Goal: Task Accomplishment & Management: Complete application form

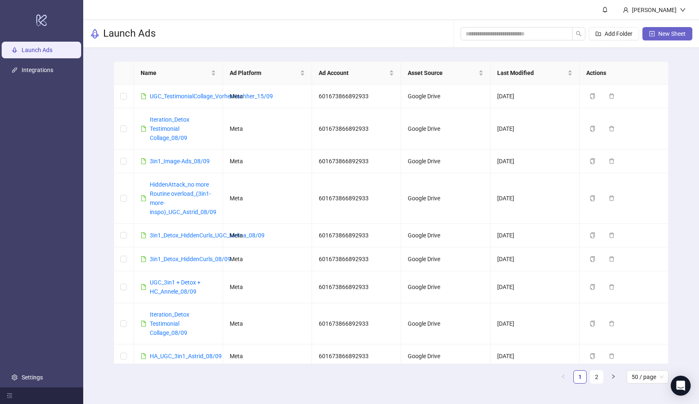
click at [655, 32] on button "New Sheet" at bounding box center [668, 33] width 50 height 13
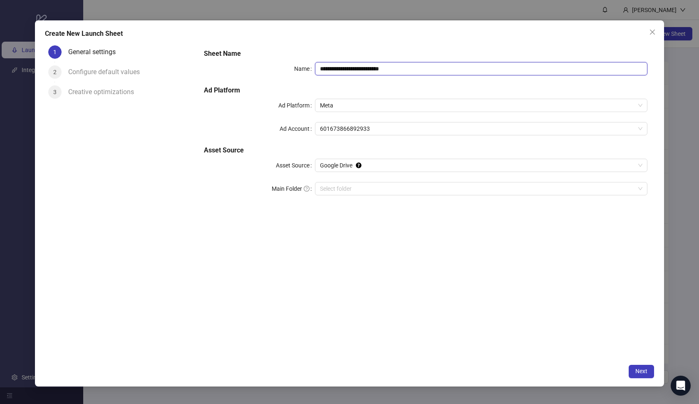
click at [485, 71] on input "**********" at bounding box center [481, 68] width 333 height 13
paste input "**********"
type input "**********"
click at [436, 191] on input "Main Folder" at bounding box center [477, 188] width 315 height 12
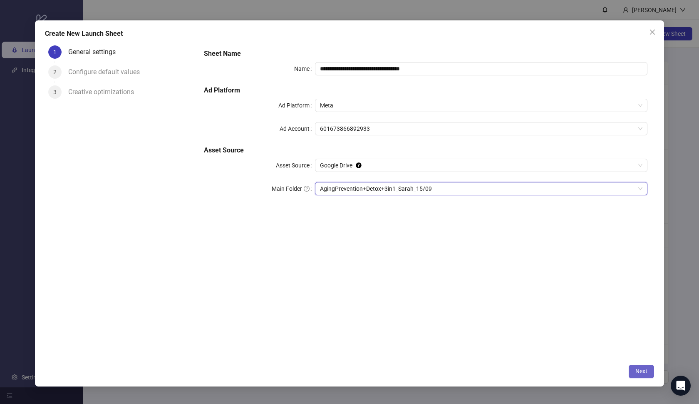
click at [634, 368] on button "Next" at bounding box center [641, 371] width 25 height 13
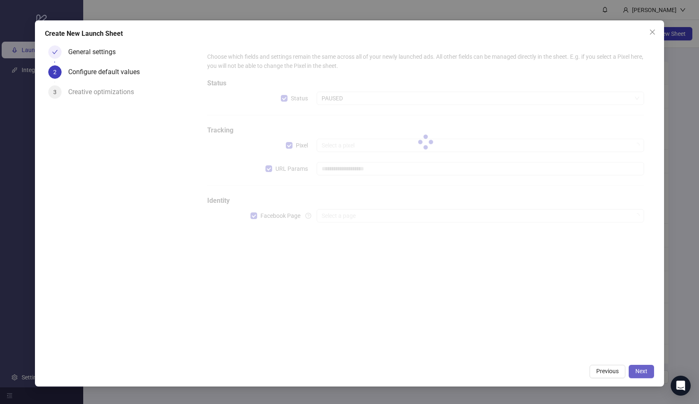
type input "**********"
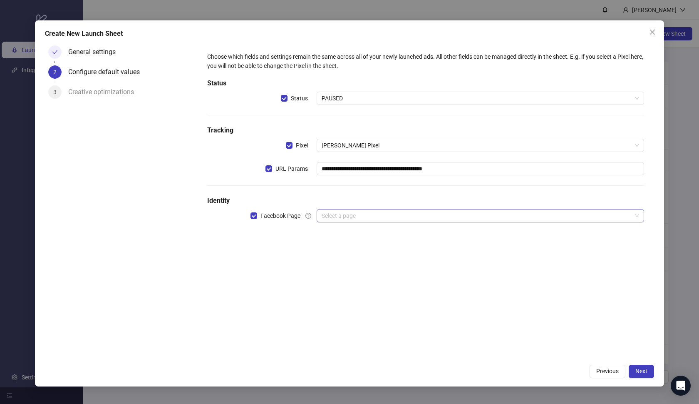
click at [356, 219] on input "search" at bounding box center [477, 215] width 310 height 12
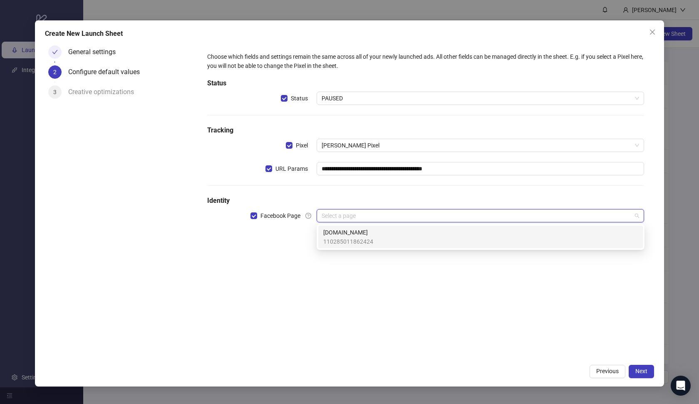
click at [361, 236] on span "[DOMAIN_NAME]" at bounding box center [348, 232] width 50 height 9
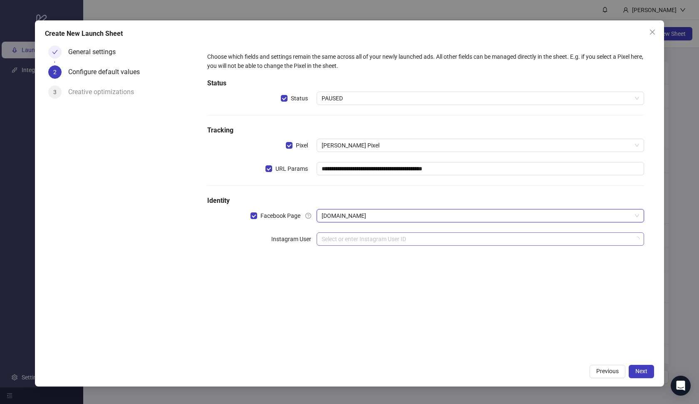
click at [362, 241] on input "search" at bounding box center [477, 239] width 310 height 12
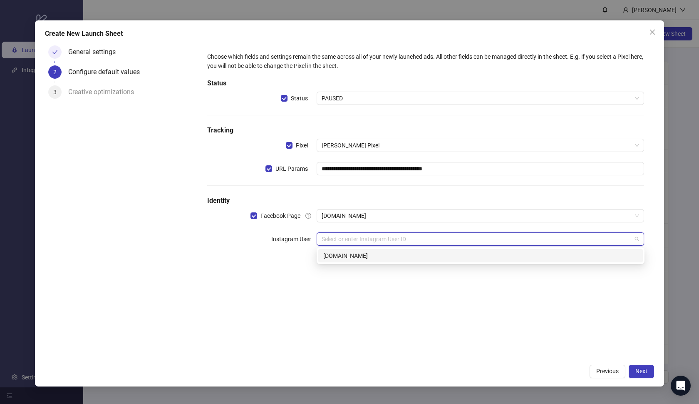
click at [370, 254] on div "[DOMAIN_NAME]" at bounding box center [480, 255] width 315 height 9
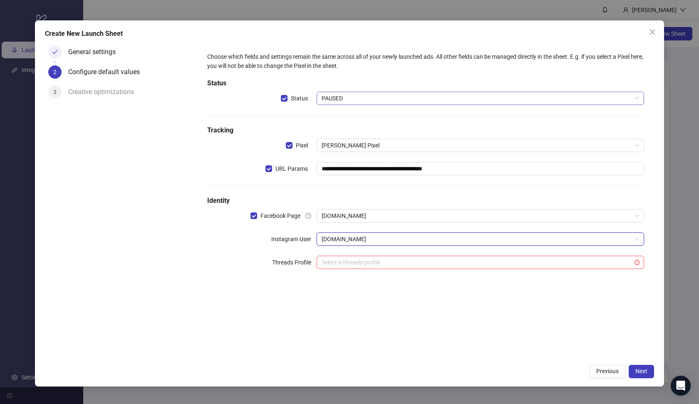
click at [383, 98] on span "PAUSED" at bounding box center [481, 98] width 318 height 12
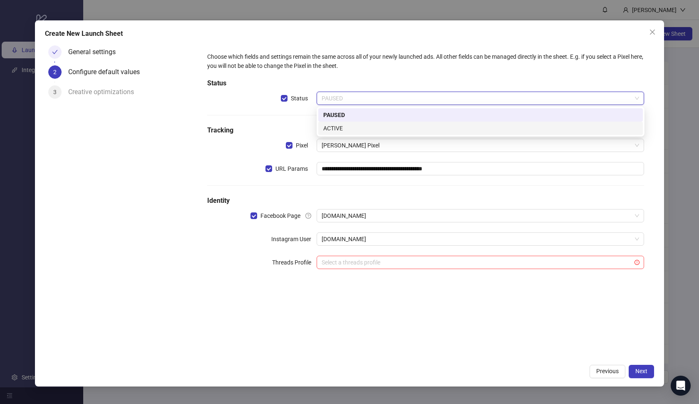
click at [367, 128] on div "ACTIVE" at bounding box center [480, 128] width 315 height 9
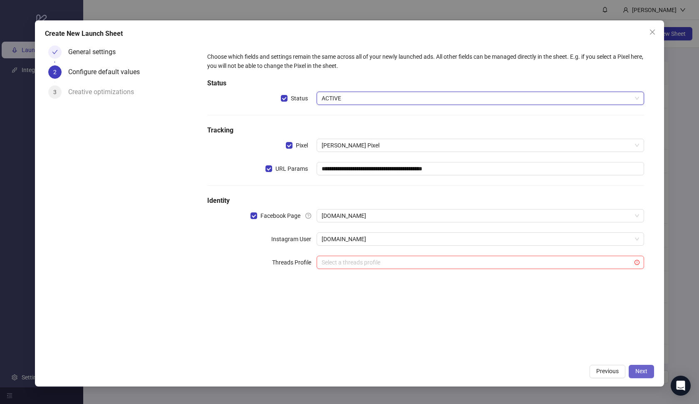
click at [647, 374] on span "Next" at bounding box center [642, 371] width 12 height 7
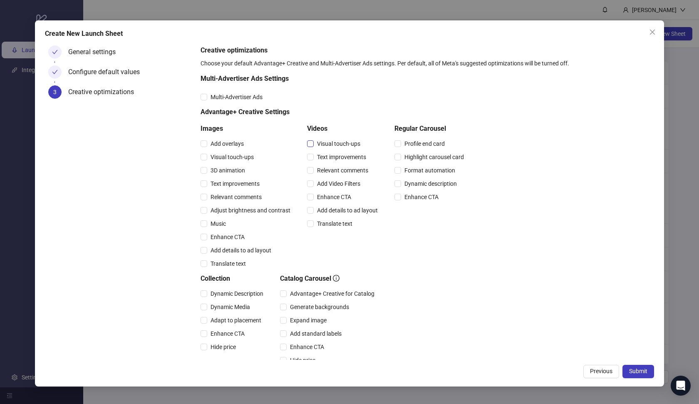
click at [336, 148] on span "Visual touch-ups" at bounding box center [339, 143] width 50 height 9
click at [332, 154] on span "Text improvements" at bounding box center [342, 156] width 56 height 9
click at [329, 167] on span "Relevant comments" at bounding box center [343, 170] width 58 height 9
click at [328, 186] on span "Add Video Filters" at bounding box center [339, 183] width 50 height 9
click at [328, 200] on span "Enhance CTA" at bounding box center [334, 196] width 41 height 9
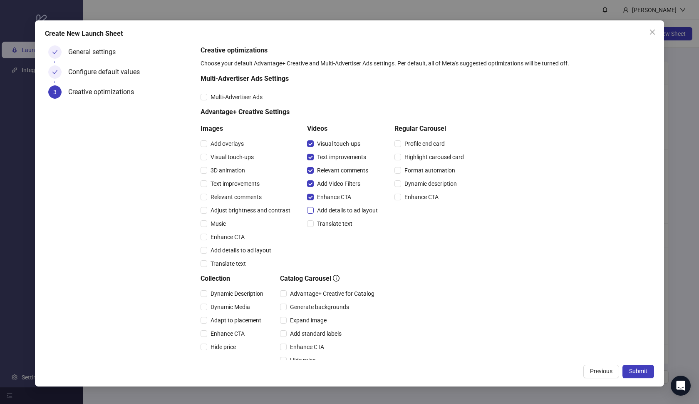
click at [328, 209] on span "Add details to ad layout" at bounding box center [347, 210] width 67 height 9
click at [327, 219] on span "Translate text" at bounding box center [335, 223] width 42 height 9
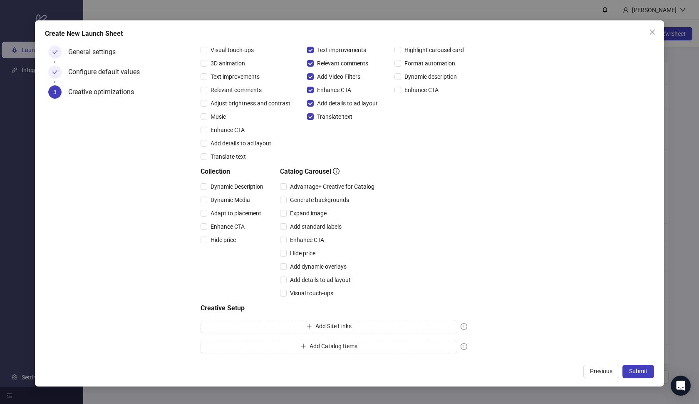
scroll to position [107, 0]
click at [310, 253] on span "Hide price" at bounding box center [303, 252] width 32 height 9
click at [305, 253] on span "Hide price" at bounding box center [303, 252] width 32 height 9
click at [311, 239] on span "Enhance CTA" at bounding box center [307, 239] width 41 height 9
click at [317, 227] on span "Add standard labels" at bounding box center [316, 226] width 58 height 9
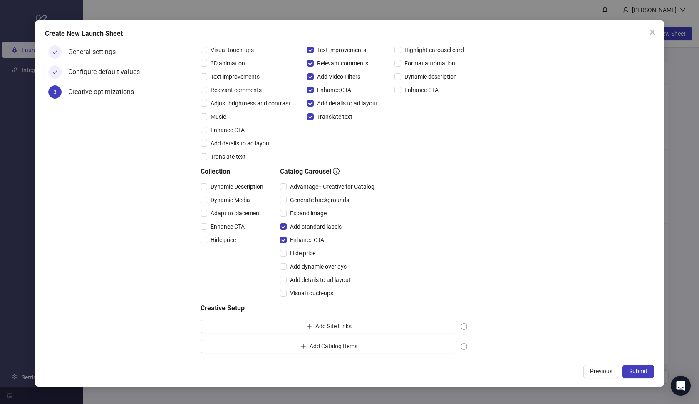
click at [306, 208] on div "Expand image" at bounding box center [329, 212] width 98 height 13
click at [301, 209] on span "Expand image" at bounding box center [308, 213] width 43 height 9
click at [293, 186] on span "Advantage+ Creative for Catalog" at bounding box center [332, 186] width 91 height 9
click at [255, 184] on span "Dynamic Description" at bounding box center [237, 186] width 60 height 9
click at [240, 199] on span "Dynamic Media" at bounding box center [230, 199] width 46 height 9
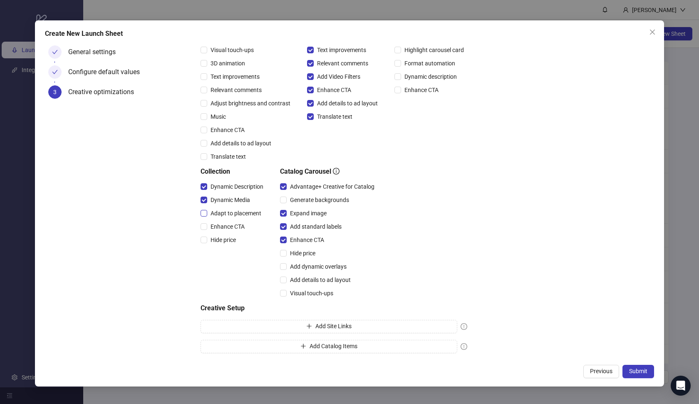
click at [232, 214] on span "Adapt to placement" at bounding box center [235, 213] width 57 height 9
click at [227, 227] on span "Enhance CTA" at bounding box center [227, 226] width 41 height 9
click at [627, 365] on button "Submit" at bounding box center [639, 371] width 32 height 13
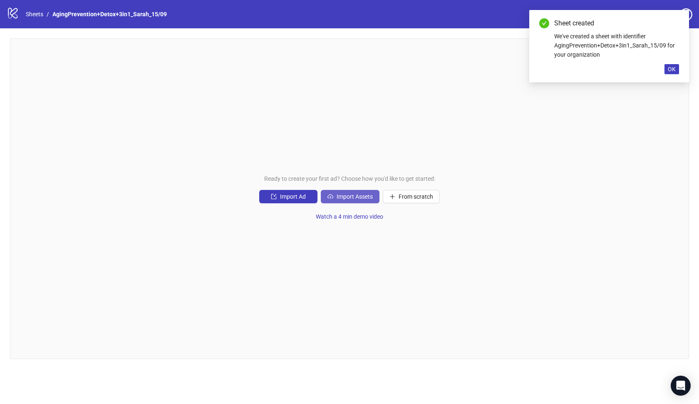
click at [352, 197] on span "Import Assets" at bounding box center [355, 196] width 36 height 7
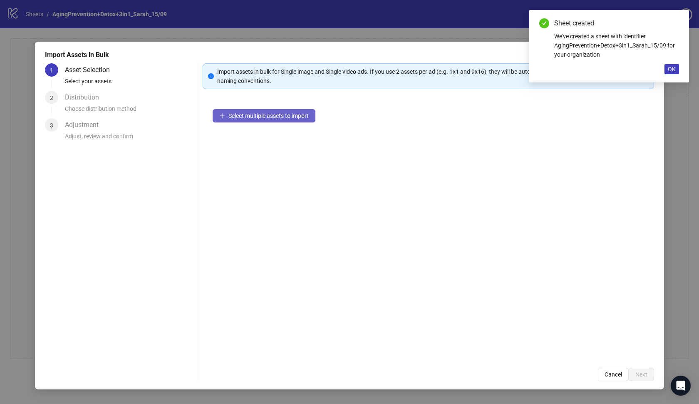
click at [290, 117] on span "Select multiple assets to import" at bounding box center [268, 115] width 80 height 7
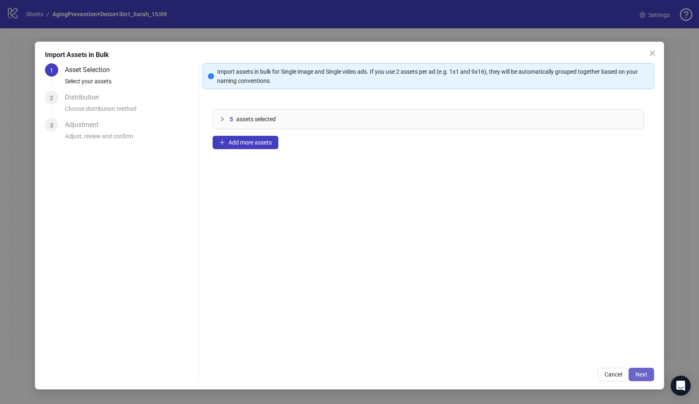
click at [635, 368] on button "Next" at bounding box center [641, 374] width 25 height 13
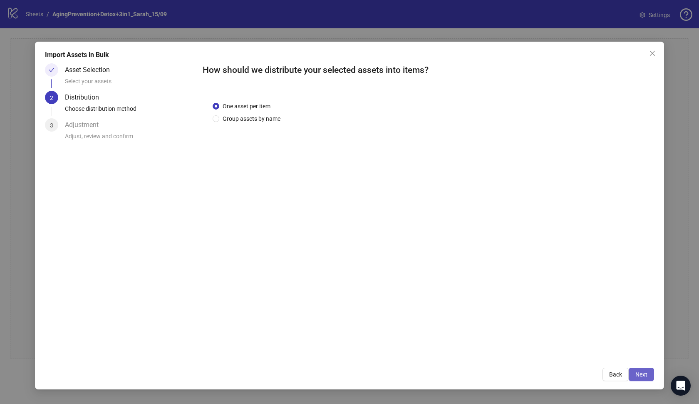
click at [639, 368] on button "Next" at bounding box center [641, 374] width 25 height 13
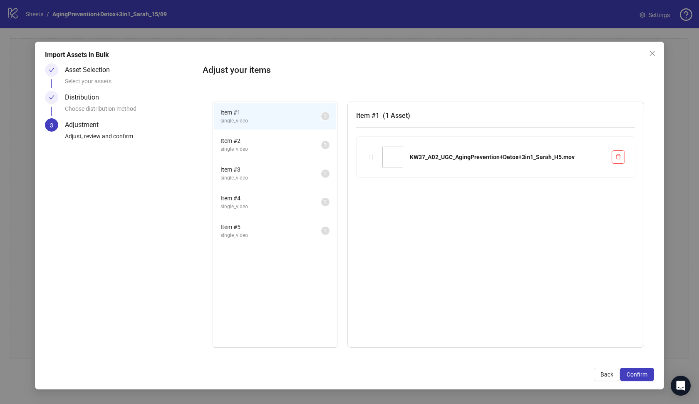
click at [639, 368] on button "Confirm" at bounding box center [637, 374] width 34 height 13
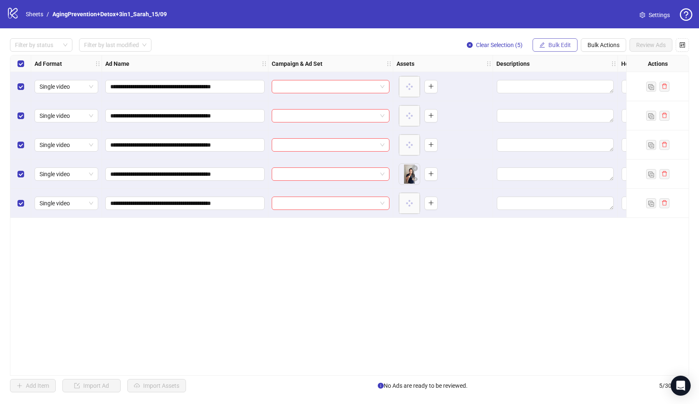
click at [546, 45] on button "Bulk Edit" at bounding box center [555, 44] width 45 height 13
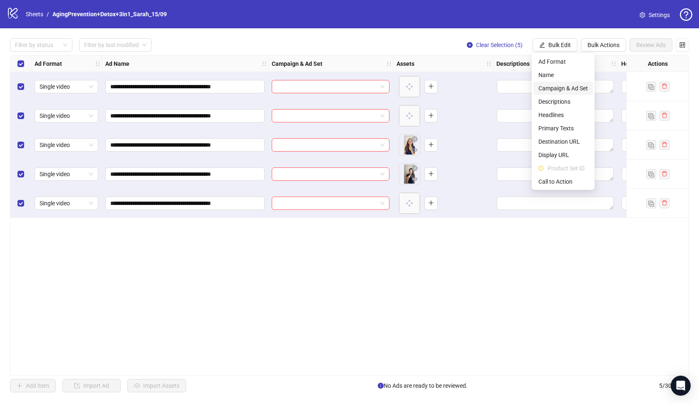
click at [553, 85] on span "Campaign & Ad Set" at bounding box center [564, 88] width 50 height 9
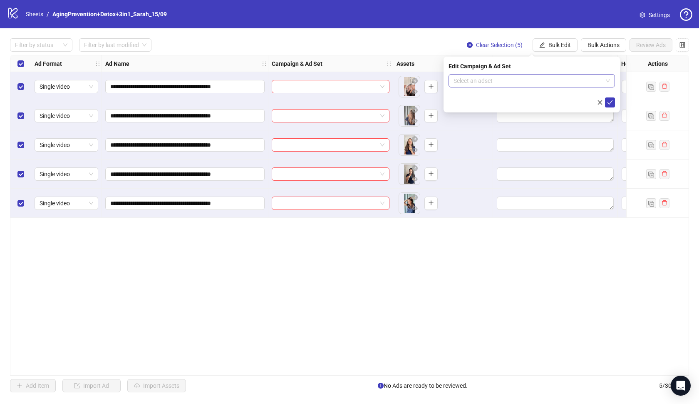
click at [528, 78] on input "search" at bounding box center [528, 81] width 149 height 12
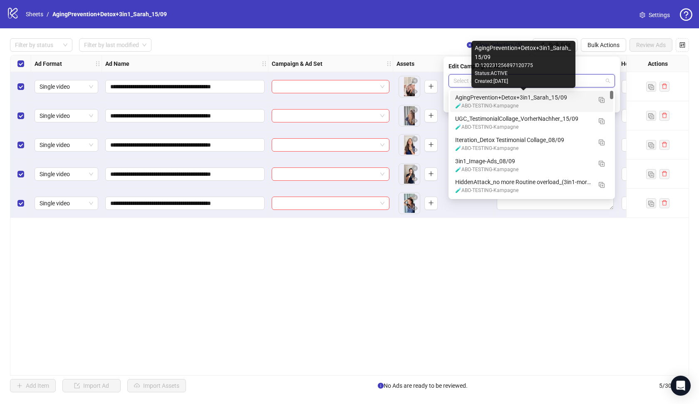
click at [517, 94] on div "AgingPrevention+Detox+3in1_Sarah_15/09" at bounding box center [523, 97] width 137 height 9
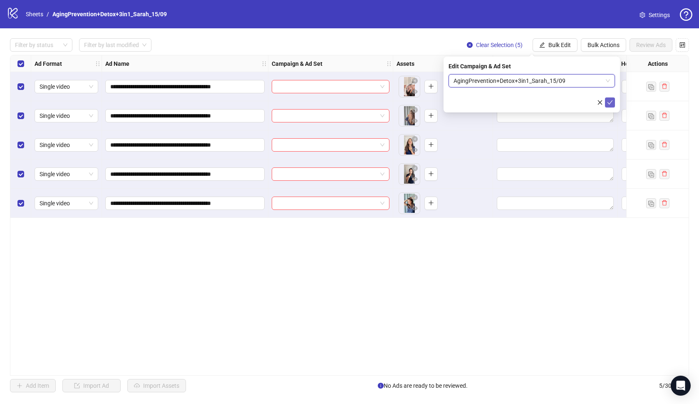
click at [608, 102] on icon "check" at bounding box center [610, 102] width 6 height 6
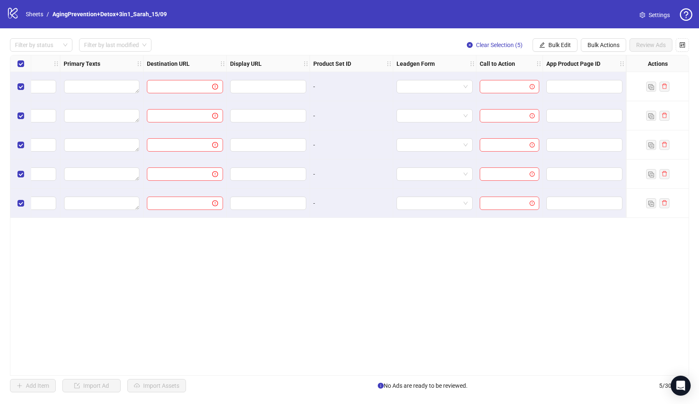
scroll to position [0, 683]
click at [560, 42] on span "Bulk Edit" at bounding box center [560, 45] width 22 height 7
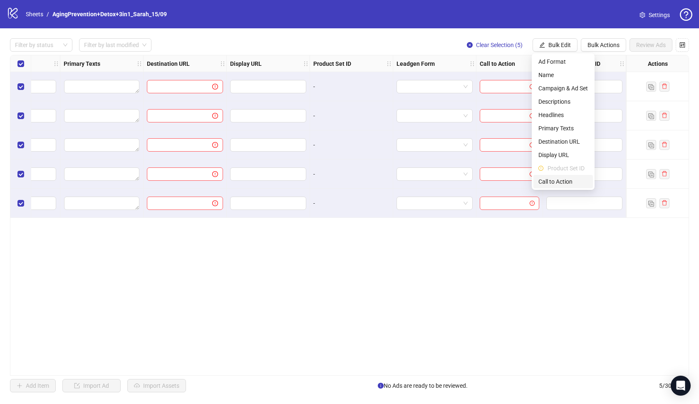
click at [562, 182] on span "Call to Action" at bounding box center [564, 181] width 50 height 9
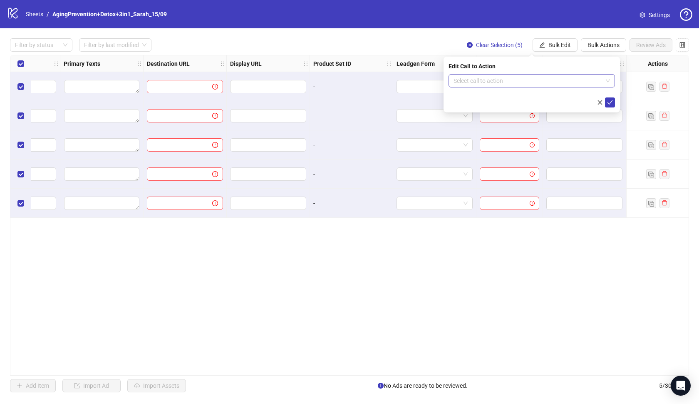
click at [551, 83] on input "search" at bounding box center [528, 81] width 149 height 12
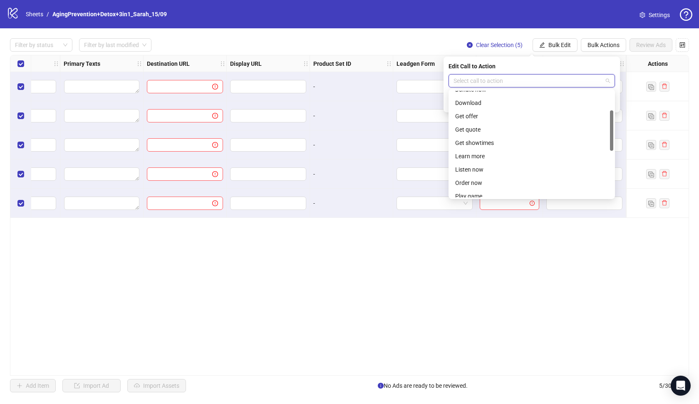
scroll to position [61, 0]
click at [484, 153] on div "Learn more" at bounding box center [531, 156] width 153 height 9
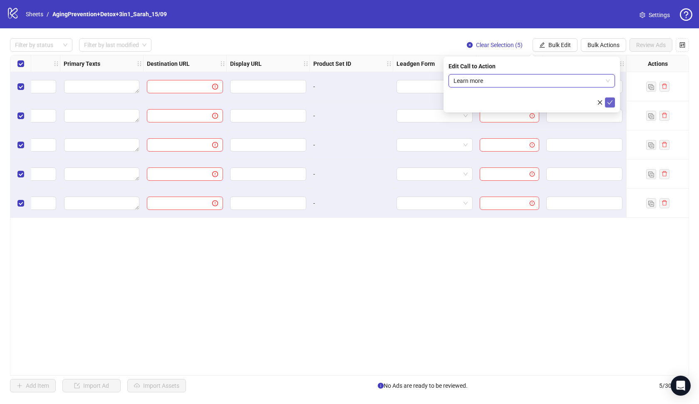
click at [607, 104] on icon "check" at bounding box center [610, 102] width 6 height 6
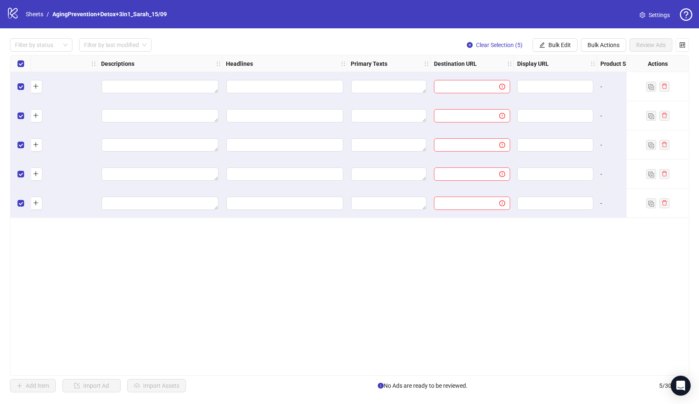
scroll to position [0, 369]
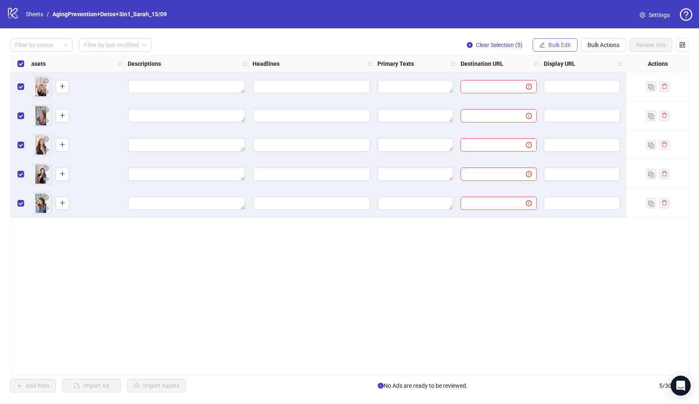
click at [549, 47] on span "Bulk Edit" at bounding box center [560, 45] width 22 height 7
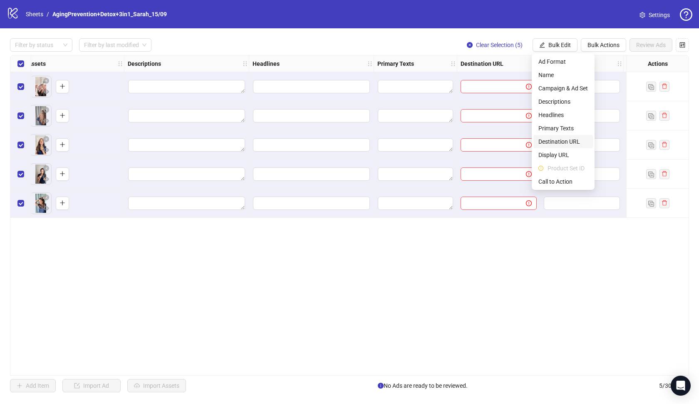
click at [555, 138] on span "Destination URL" at bounding box center [564, 141] width 50 height 9
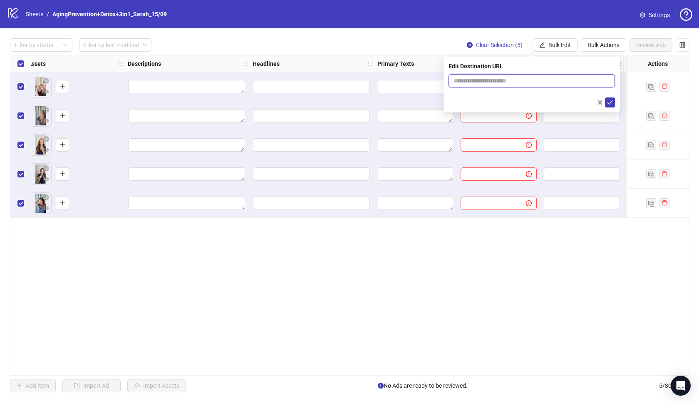
click at [492, 82] on input "text" at bounding box center [529, 80] width 150 height 9
paste input "**********"
type input "**********"
click at [611, 106] on button "submit" at bounding box center [610, 102] width 10 height 10
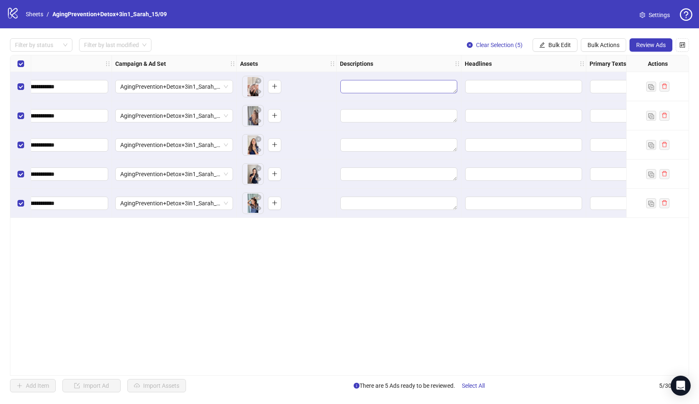
scroll to position [0, 166]
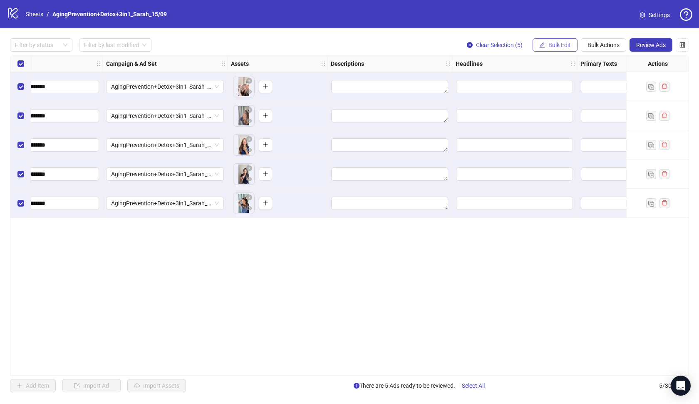
click at [565, 51] on button "Bulk Edit" at bounding box center [555, 44] width 45 height 13
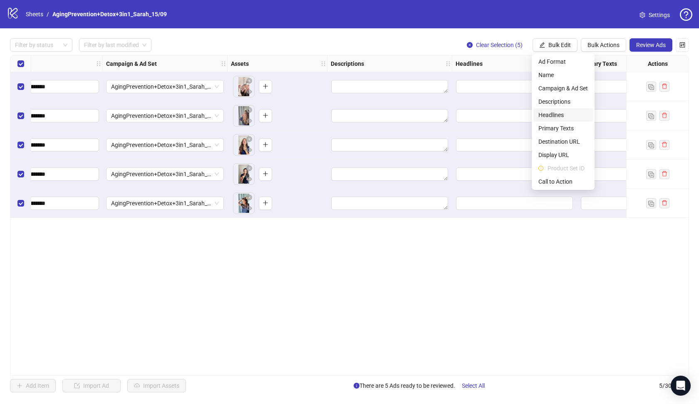
click at [563, 116] on span "Headlines" at bounding box center [564, 114] width 50 height 9
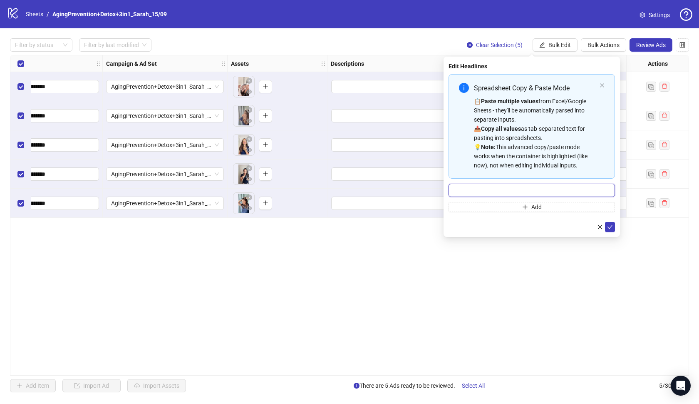
click at [501, 194] on input "Multi-input container - paste or copy values" at bounding box center [532, 190] width 166 height 13
paste input "**********"
type input "**********"
click at [611, 225] on icon "check" at bounding box center [610, 227] width 6 height 6
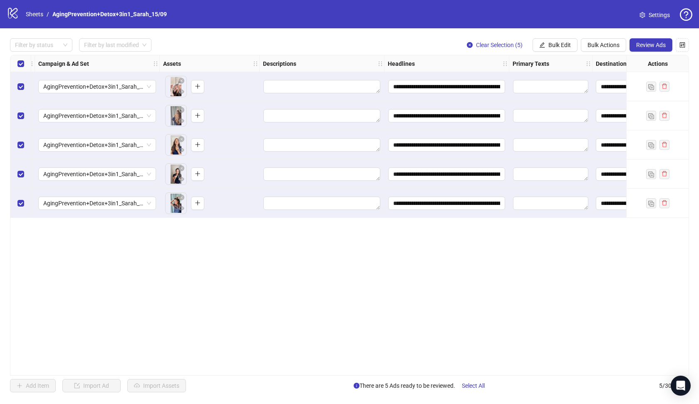
scroll to position [0, 239]
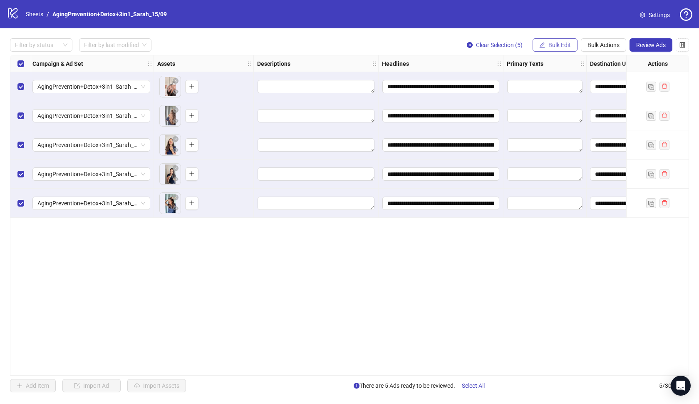
click at [568, 46] on span "Bulk Edit" at bounding box center [560, 45] width 22 height 7
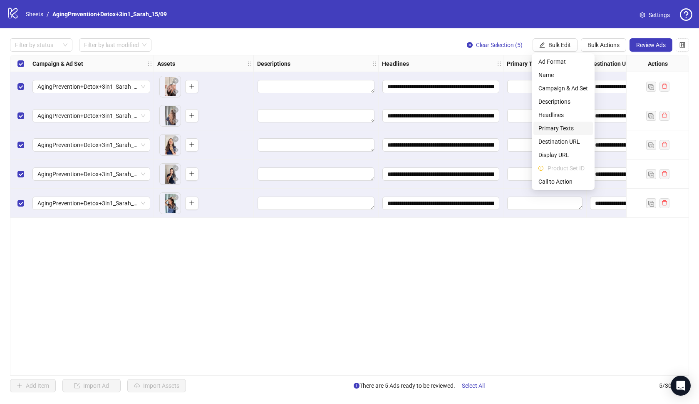
click at [563, 130] on span "Primary Texts" at bounding box center [564, 128] width 50 height 9
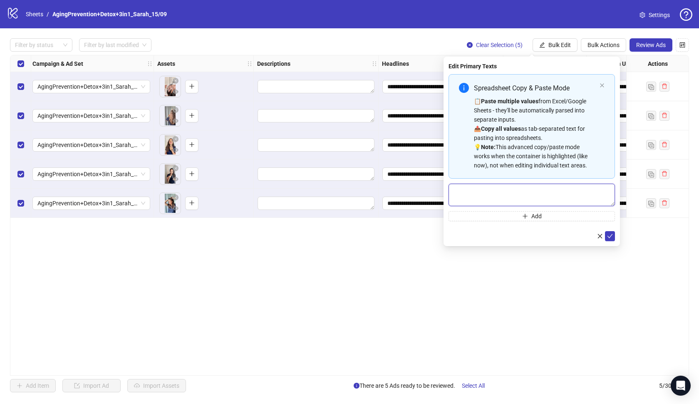
click at [547, 200] on textarea "Multi-text input container - paste or copy values" at bounding box center [532, 195] width 166 height 22
paste textarea "**********"
type textarea "**********"
click at [610, 231] on button "submit" at bounding box center [610, 236] width 10 height 10
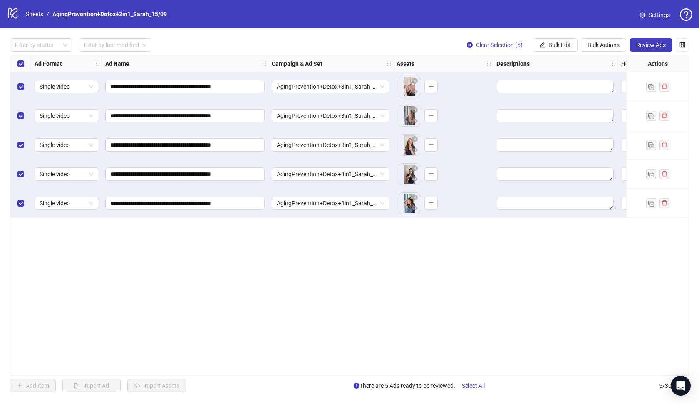
scroll to position [0, 0]
click at [549, 47] on span "Bulk Edit" at bounding box center [560, 45] width 22 height 7
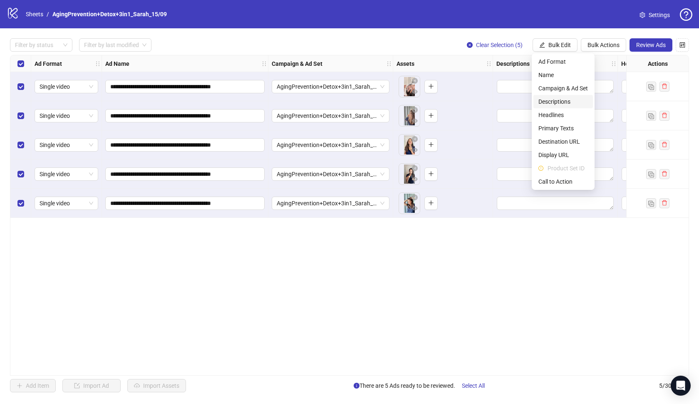
click at [559, 107] on li "Descriptions" at bounding box center [564, 101] width 60 height 13
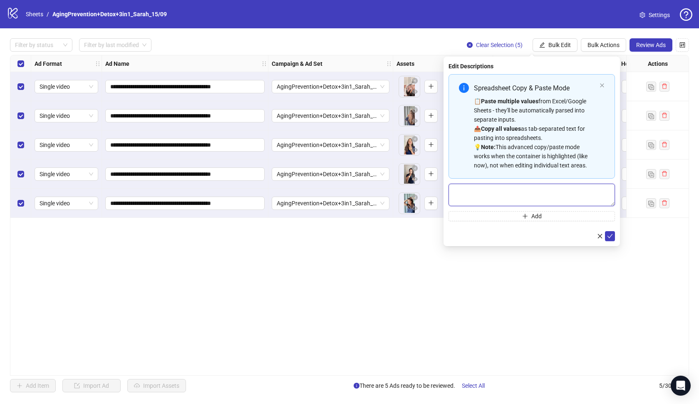
click at [512, 199] on textarea "Multi-text input container - paste or copy values" at bounding box center [532, 195] width 166 height 22
paste textarea "**********"
type textarea "**********"
click at [607, 240] on button "submit" at bounding box center [610, 236] width 10 height 10
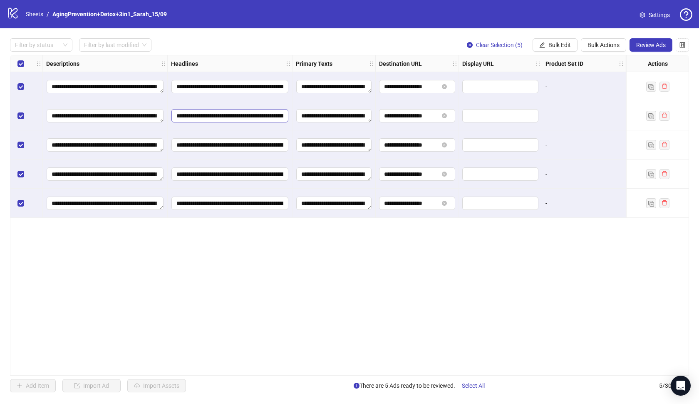
scroll to position [0, 452]
click at [194, 90] on input "**********" at bounding box center [228, 86] width 117 height 13
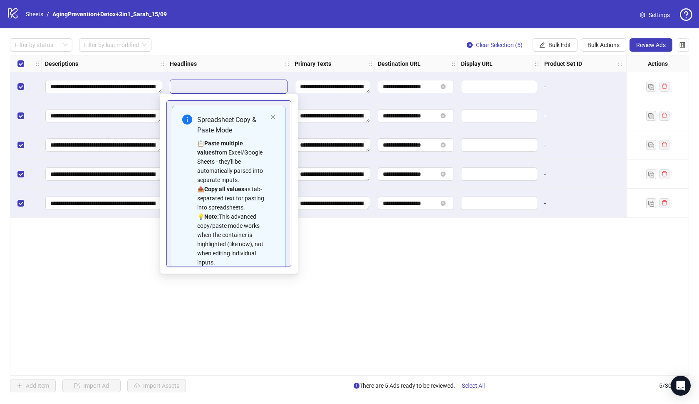
click at [261, 87] on input "**********" at bounding box center [228, 86] width 117 height 13
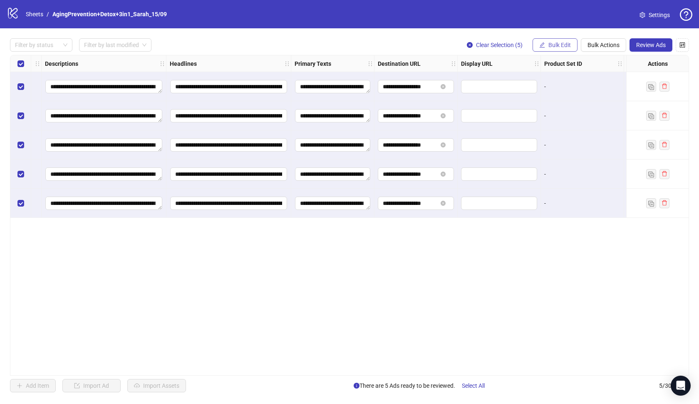
click at [554, 45] on span "Bulk Edit" at bounding box center [560, 45] width 22 height 7
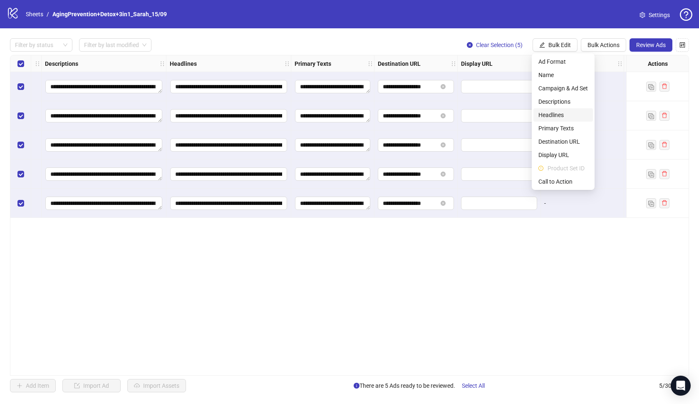
click at [558, 113] on span "Headlines" at bounding box center [564, 114] width 50 height 9
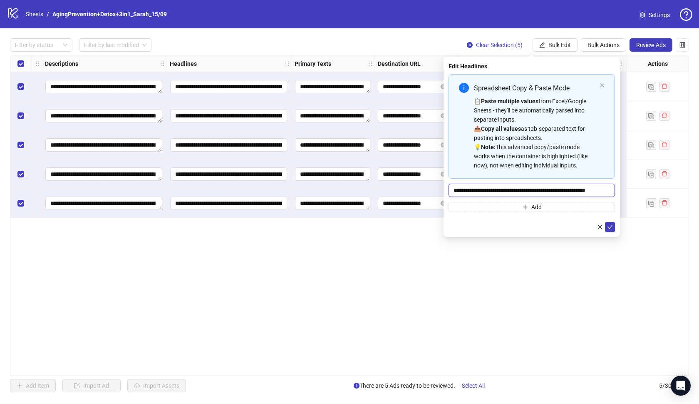
click at [566, 190] on input "**********" at bounding box center [532, 190] width 166 height 13
click at [610, 190] on input "**********" at bounding box center [532, 190] width 166 height 13
click at [610, 226] on icon "check" at bounding box center [610, 227] width 6 height 6
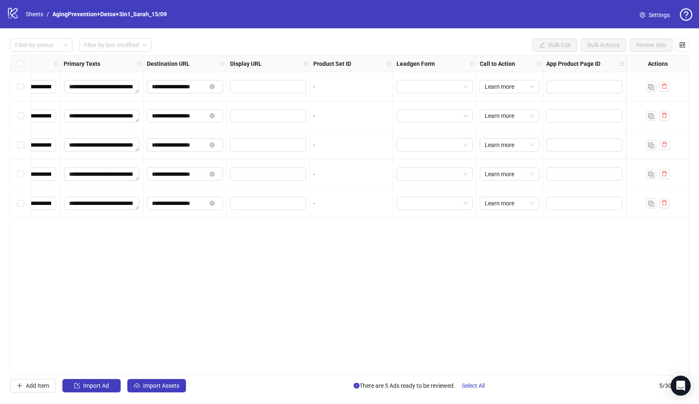
scroll to position [0, 683]
click at [511, 48] on div "Filter by status Filter by last modified Bulk Edit Bulk Actions Review Ads" at bounding box center [349, 44] width 679 height 13
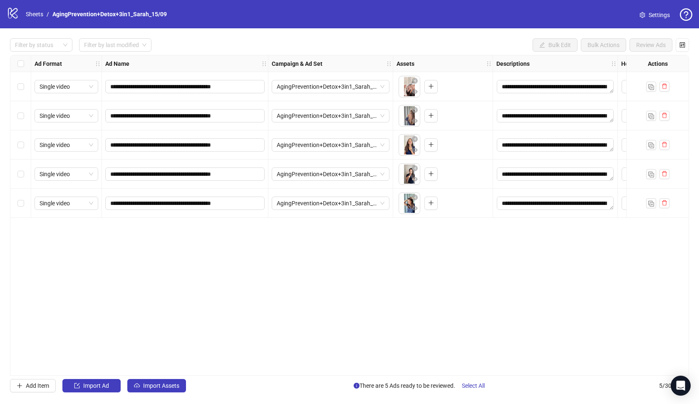
scroll to position [0, 0]
click at [628, 28] on div "logo/logo-mobile Sheets / AgingPrevention+Detox+3in1_Sarah_15/09 Settings" at bounding box center [349, 14] width 699 height 28
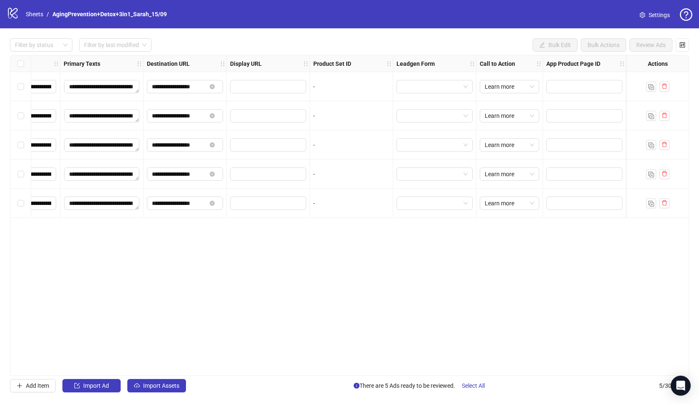
scroll to position [0, 683]
click at [474, 385] on span "Select All" at bounding box center [473, 385] width 23 height 7
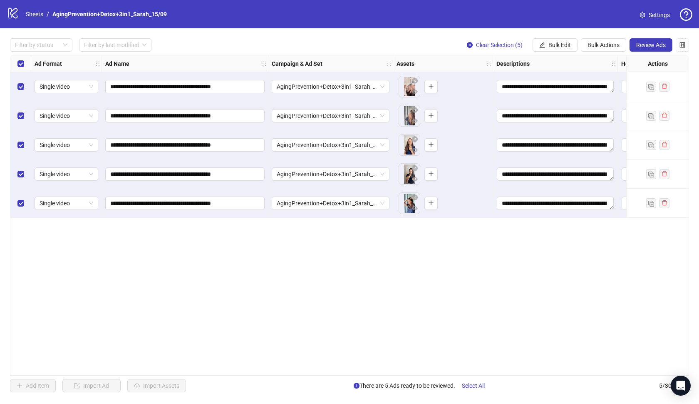
scroll to position [0, 0]
click at [651, 45] on span "Review Ads" at bounding box center [651, 45] width 30 height 7
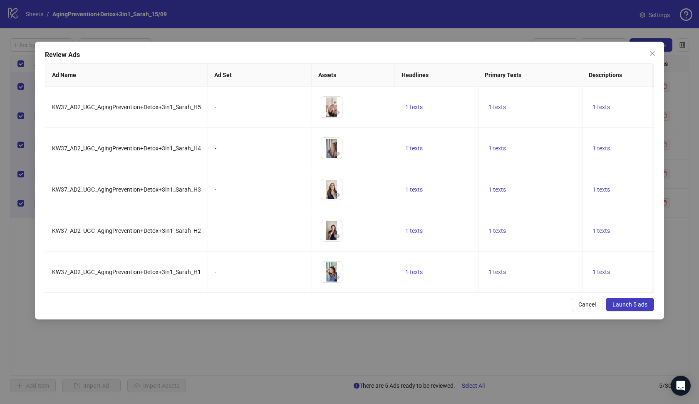
click at [618, 301] on span "Launch 5 ads" at bounding box center [630, 304] width 35 height 7
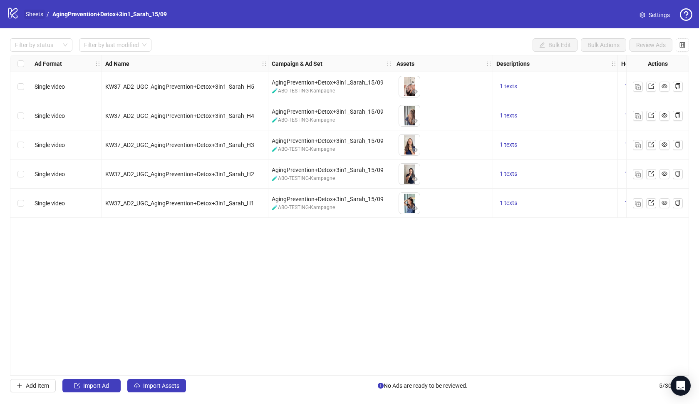
click at [33, 12] on link "Sheets" at bounding box center [34, 14] width 21 height 9
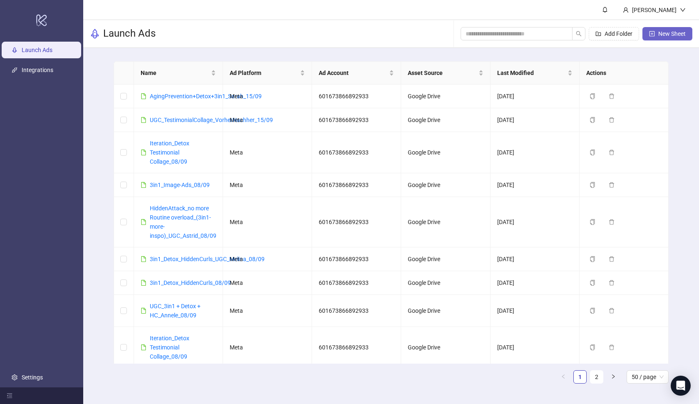
click at [660, 32] on span "New Sheet" at bounding box center [671, 33] width 27 height 7
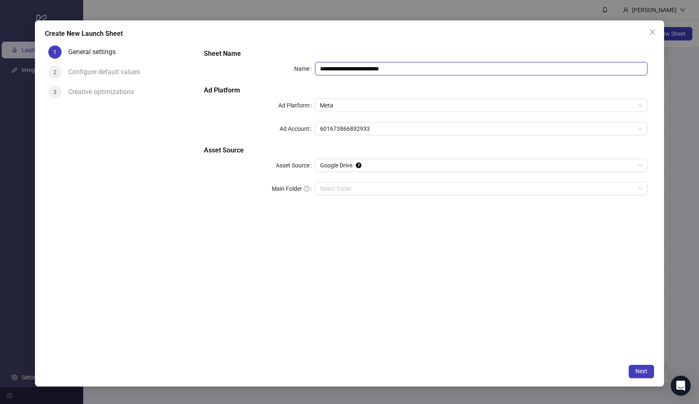
drag, startPoint x: 415, startPoint y: 67, endPoint x: 315, endPoint y: 71, distance: 100.4
click at [315, 71] on input "**********" at bounding box center [481, 68] width 333 height 13
paste input "*****"
type input "**********"
click at [381, 188] on input "Main Folder" at bounding box center [477, 188] width 315 height 12
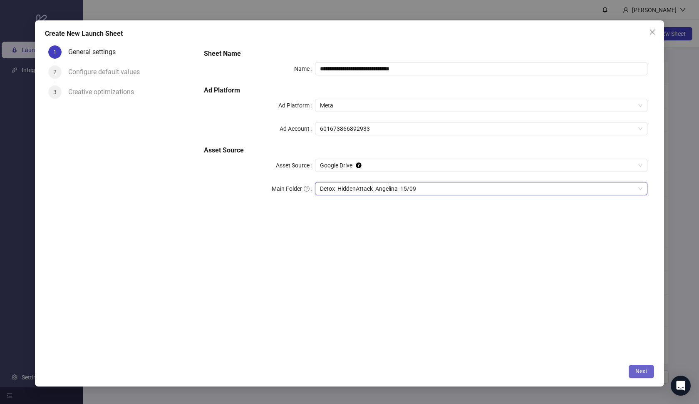
click at [646, 368] on span "Next" at bounding box center [642, 371] width 12 height 7
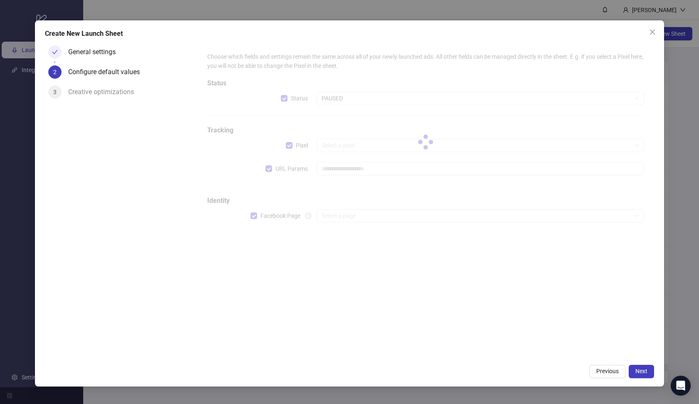
type input "**********"
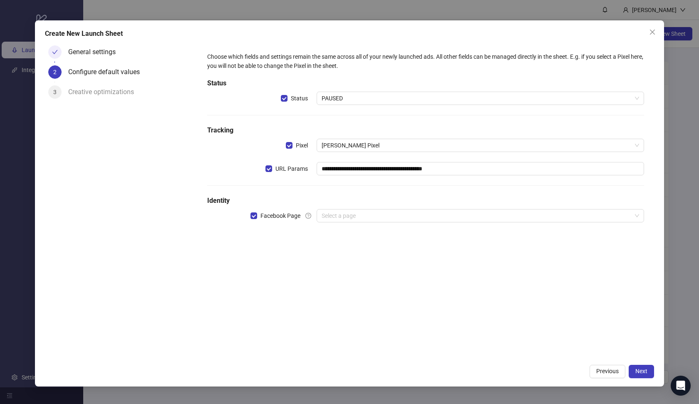
click at [364, 100] on span "PAUSED" at bounding box center [481, 98] width 318 height 12
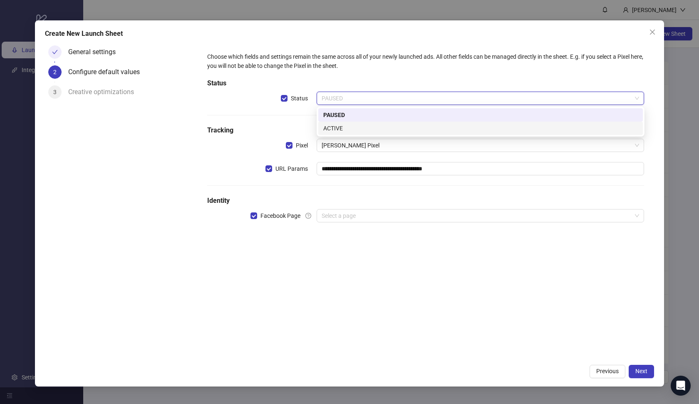
click at [358, 128] on div "ACTIVE" at bounding box center [480, 128] width 315 height 9
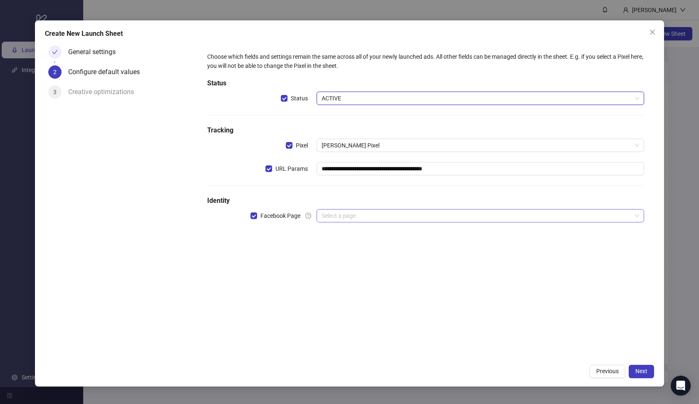
click at [358, 215] on input "search" at bounding box center [477, 215] width 310 height 12
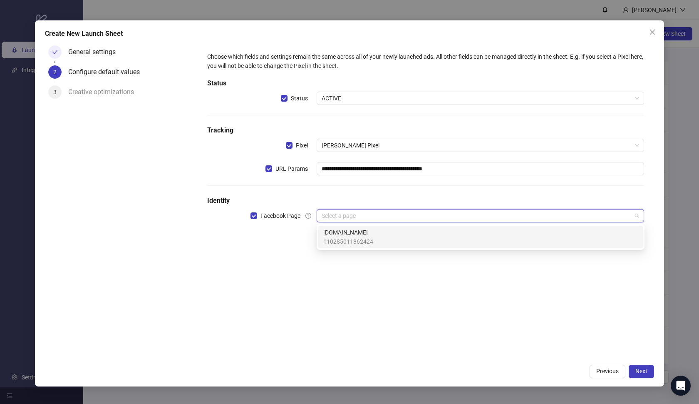
click at [359, 231] on span "[DOMAIN_NAME]" at bounding box center [348, 232] width 50 height 9
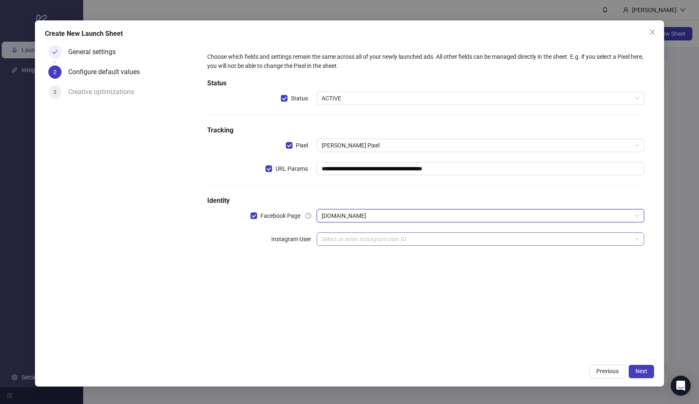
click at [355, 242] on input "search" at bounding box center [477, 239] width 310 height 12
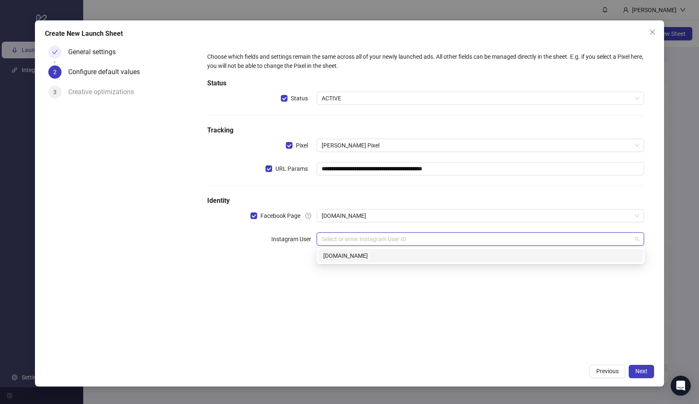
click at [355, 258] on div "[DOMAIN_NAME]" at bounding box center [480, 255] width 315 height 9
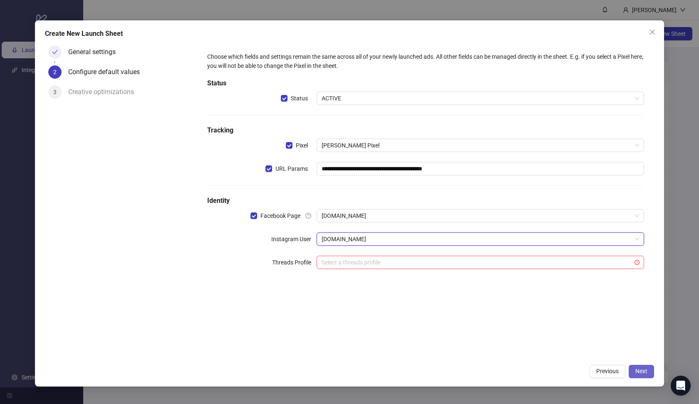
click at [633, 374] on button "Next" at bounding box center [641, 371] width 25 height 13
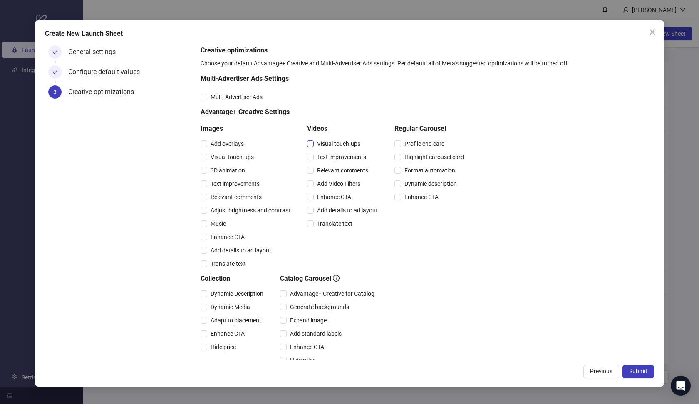
click at [326, 144] on span "Visual touch-ups" at bounding box center [339, 143] width 50 height 9
click at [329, 158] on span "Text improvements" at bounding box center [342, 156] width 56 height 9
click at [330, 170] on span "Relevant comments" at bounding box center [343, 170] width 58 height 9
click at [330, 181] on span "Add Video Filters" at bounding box center [339, 183] width 50 height 9
click at [331, 193] on span "Enhance CTA" at bounding box center [334, 196] width 41 height 9
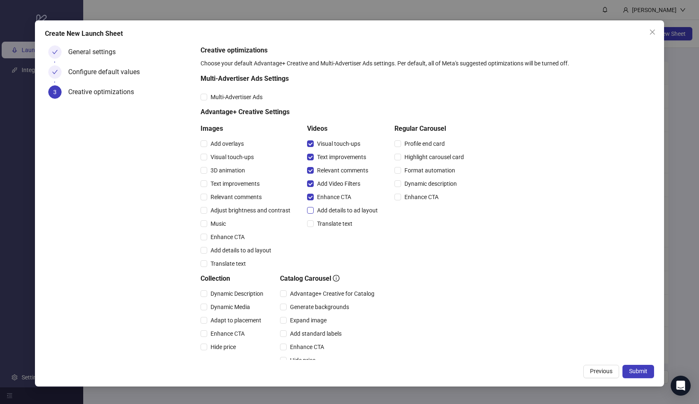
click at [333, 209] on span "Add details to ad layout" at bounding box center [347, 210] width 67 height 9
click at [333, 221] on span "Translate text" at bounding box center [335, 223] width 42 height 9
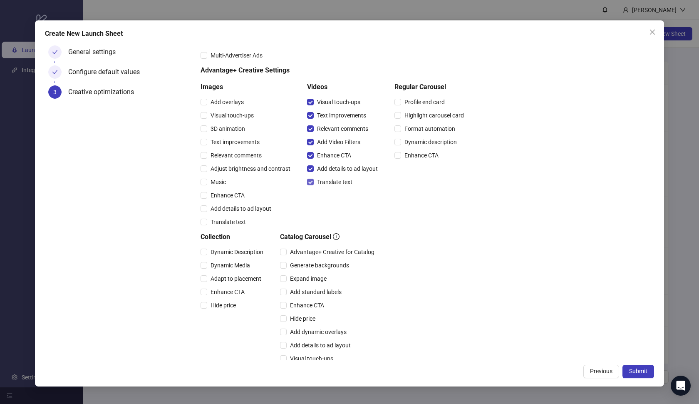
scroll to position [67, 0]
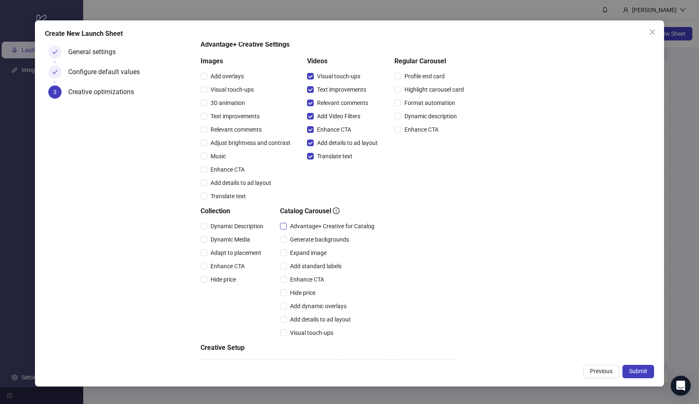
click at [320, 228] on span "Advantage+ Creative for Catalog" at bounding box center [332, 225] width 91 height 9
click at [312, 252] on span "Expand image" at bounding box center [308, 252] width 43 height 9
click at [312, 269] on span "Add standard labels" at bounding box center [316, 265] width 58 height 9
click at [309, 281] on span "Enhance CTA" at bounding box center [307, 279] width 41 height 9
click at [225, 251] on span "Adapt to placement" at bounding box center [235, 252] width 57 height 9
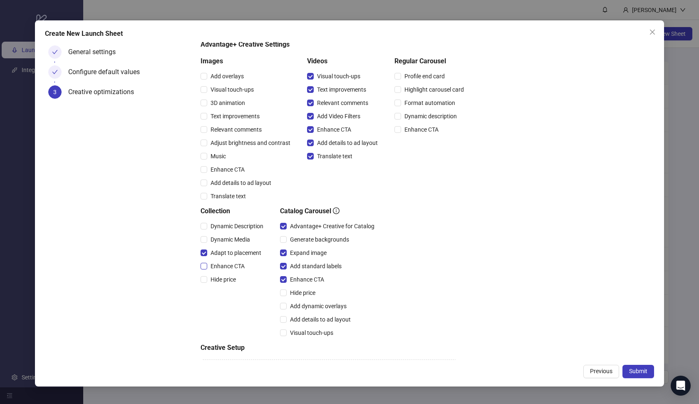
click at [226, 264] on span "Enhance CTA" at bounding box center [227, 265] width 41 height 9
click at [228, 239] on span "Dynamic Media" at bounding box center [230, 239] width 46 height 9
click at [222, 229] on span "Dynamic Description" at bounding box center [237, 225] width 60 height 9
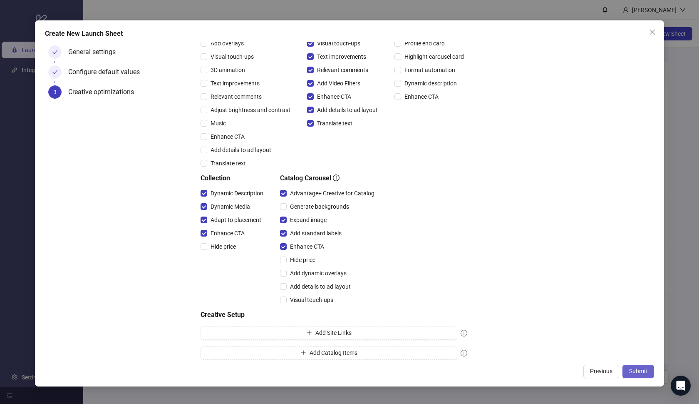
click at [626, 370] on button "Submit" at bounding box center [639, 371] width 32 height 13
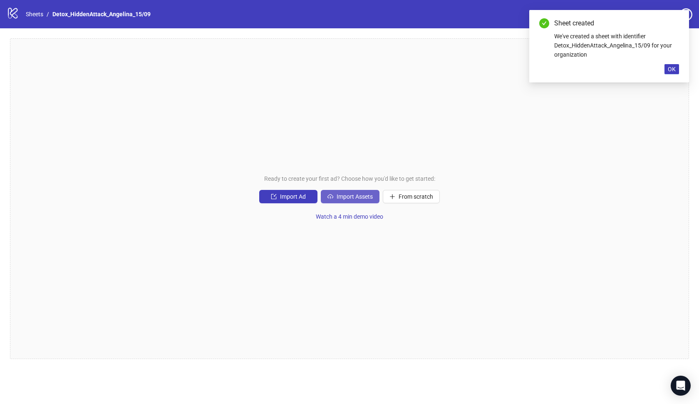
click at [363, 199] on span "Import Assets" at bounding box center [355, 196] width 36 height 7
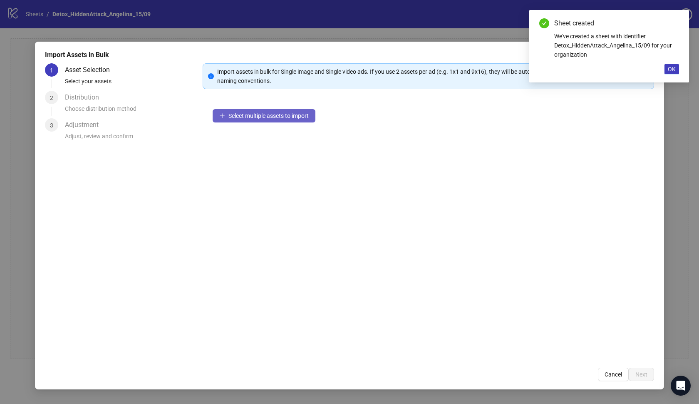
click at [297, 121] on button "Select multiple assets to import" at bounding box center [264, 115] width 103 height 13
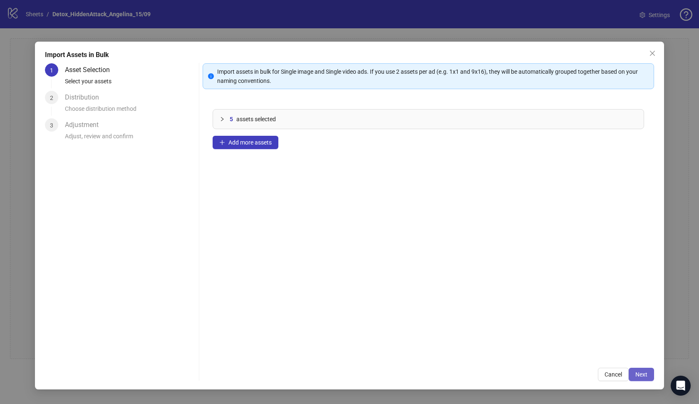
click at [645, 373] on span "Next" at bounding box center [642, 374] width 12 height 7
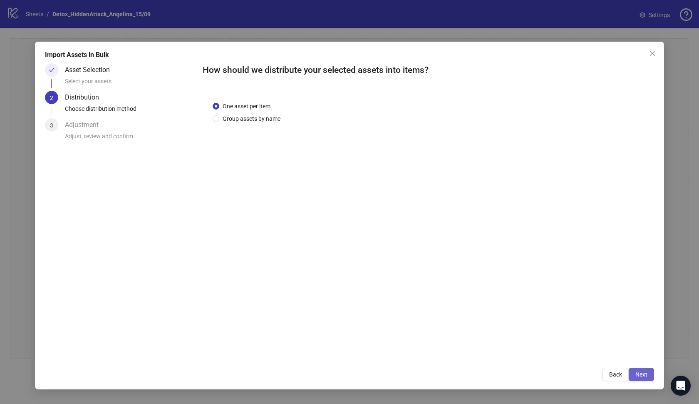
click at [646, 375] on span "Next" at bounding box center [642, 374] width 12 height 7
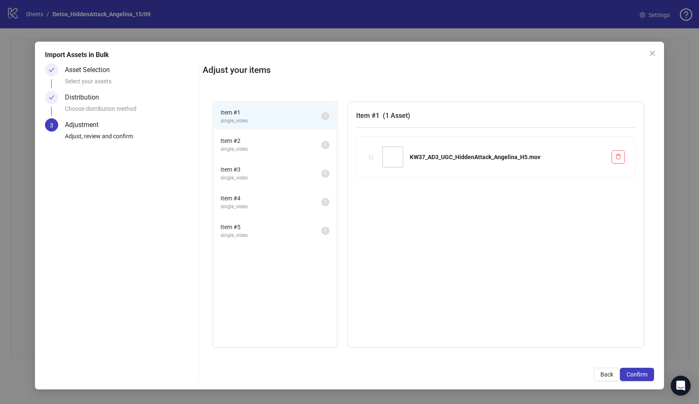
click at [646, 375] on span "Confirm" at bounding box center [637, 374] width 21 height 7
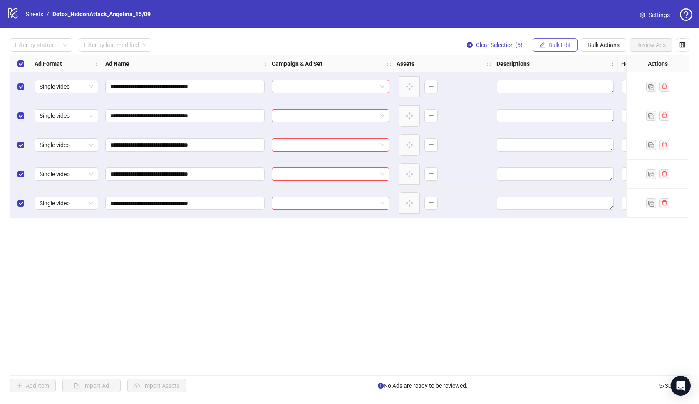
click at [544, 48] on span "button" at bounding box center [542, 45] width 6 height 7
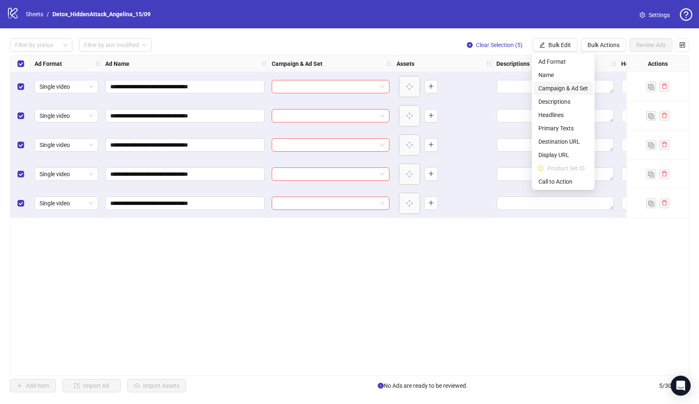
click at [551, 90] on span "Campaign & Ad Set" at bounding box center [564, 88] width 50 height 9
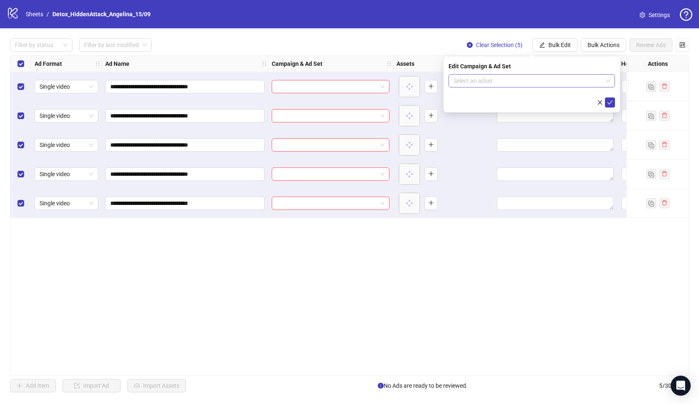
click at [526, 79] on input "search" at bounding box center [528, 81] width 149 height 12
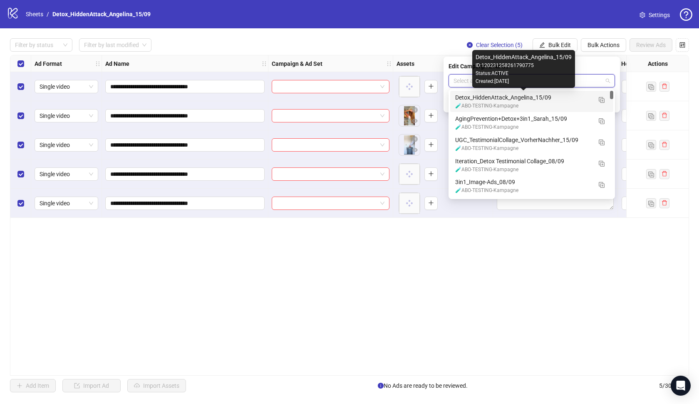
click at [516, 99] on div "Detox_HiddenAttack_Angelina_15/09" at bounding box center [523, 97] width 137 height 9
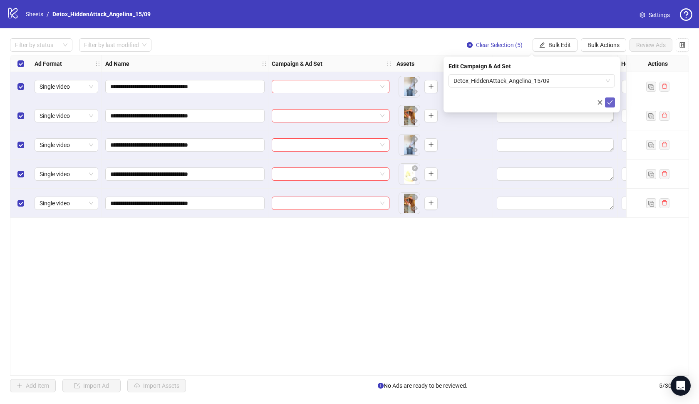
click at [609, 104] on icon "check" at bounding box center [610, 102] width 5 height 4
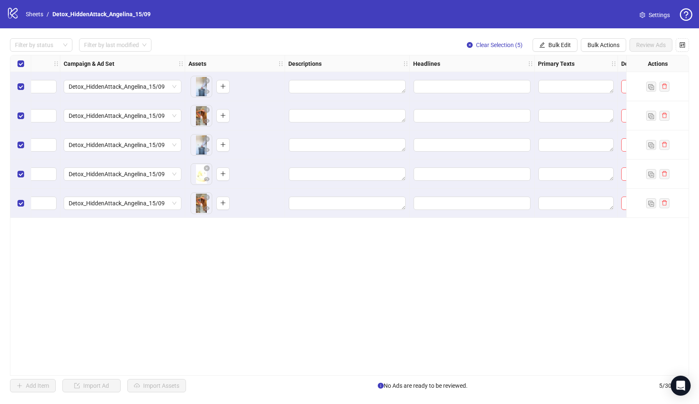
scroll to position [0, 212]
click at [561, 47] on span "Bulk Edit" at bounding box center [560, 45] width 22 height 7
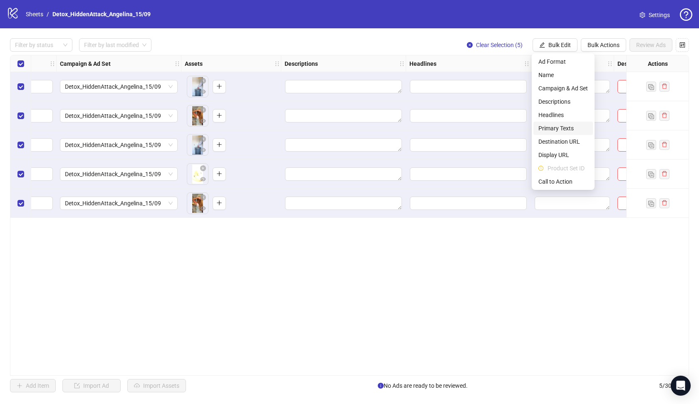
click at [558, 129] on span "Primary Texts" at bounding box center [564, 128] width 50 height 9
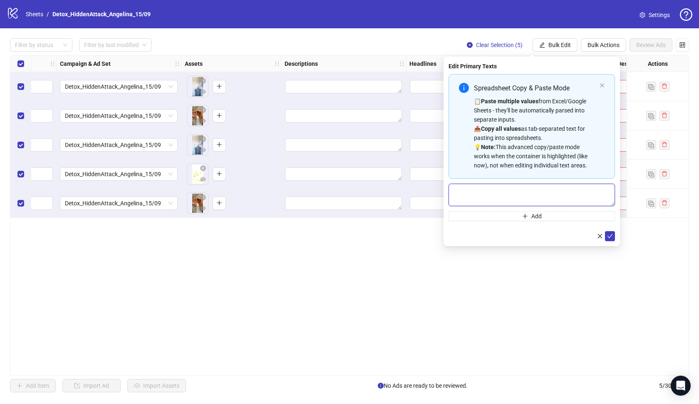
click at [494, 193] on textarea "Multi-text input container - paste or copy values" at bounding box center [532, 195] width 166 height 22
paste textarea "**********"
type textarea "**********"
click at [608, 236] on icon "check" at bounding box center [610, 236] width 6 height 6
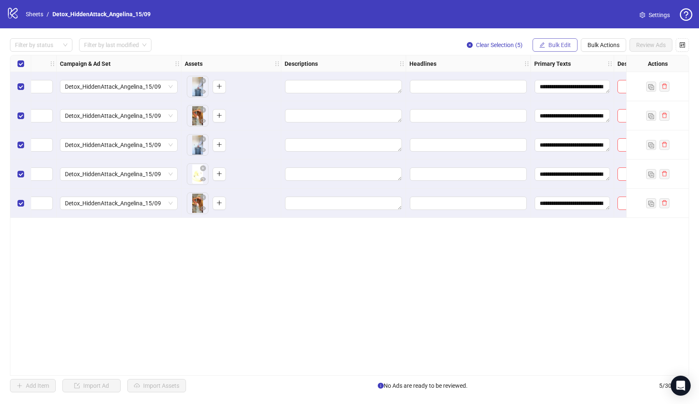
click at [552, 45] on span "Bulk Edit" at bounding box center [560, 45] width 22 height 7
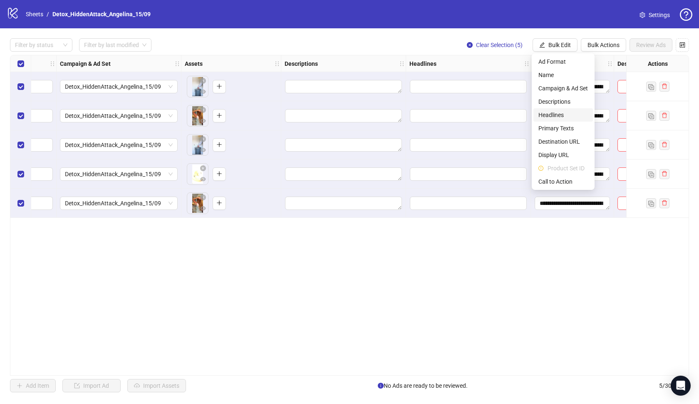
click at [556, 117] on span "Headlines" at bounding box center [564, 114] width 50 height 9
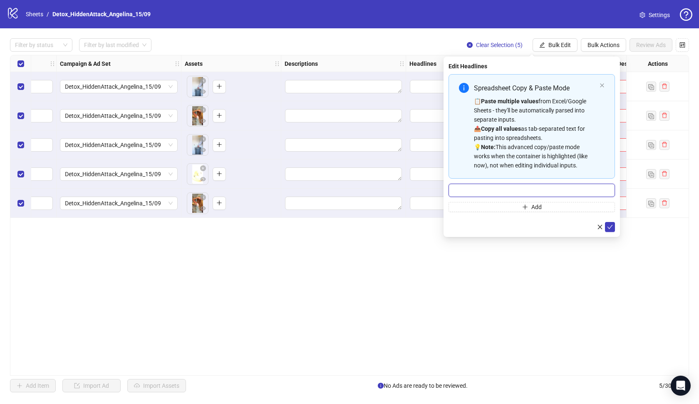
click at [513, 190] on input "Multi-input container - paste or copy values" at bounding box center [532, 190] width 166 height 13
paste input "**********"
paste input "***"
type input "**********"
click at [612, 228] on icon "check" at bounding box center [610, 227] width 6 height 6
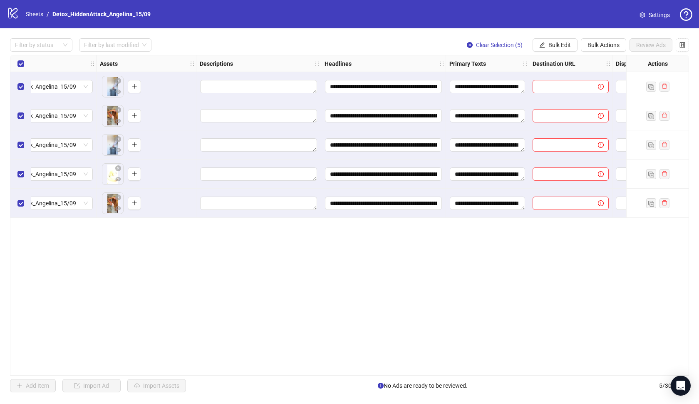
scroll to position [0, 346]
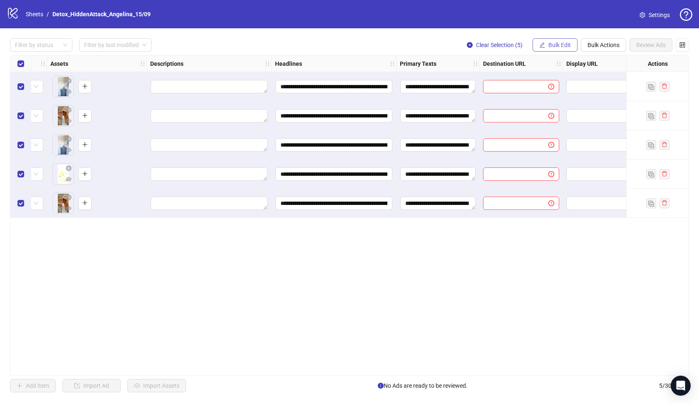
click at [568, 47] on span "Bulk Edit" at bounding box center [560, 45] width 22 height 7
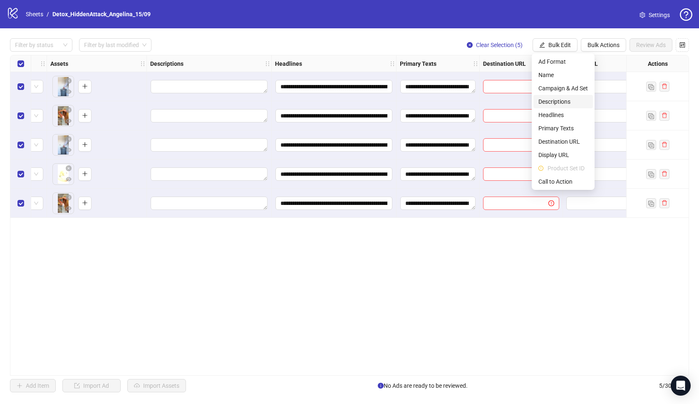
click at [566, 104] on span "Descriptions" at bounding box center [564, 101] width 50 height 9
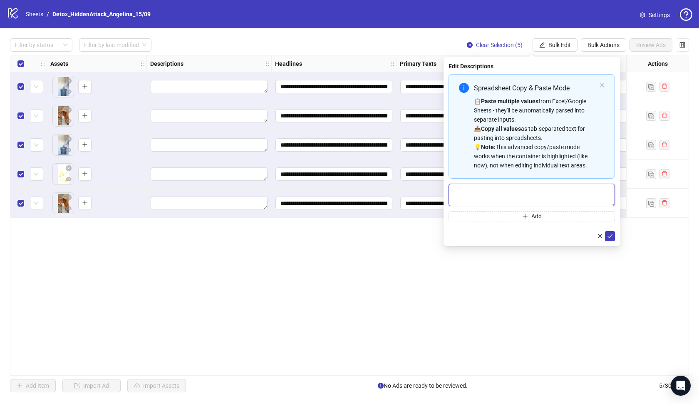
click at [502, 199] on textarea "Multi-text input container - paste or copy values" at bounding box center [532, 195] width 166 height 22
paste textarea "**********"
type textarea "**********"
click at [611, 240] on button "submit" at bounding box center [610, 236] width 10 height 10
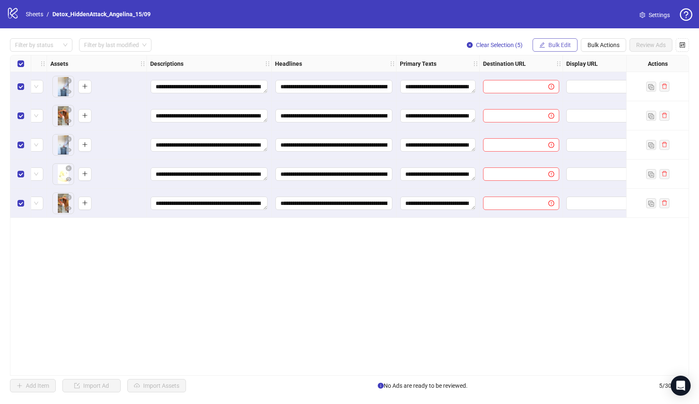
click at [556, 42] on span "Bulk Edit" at bounding box center [560, 45] width 22 height 7
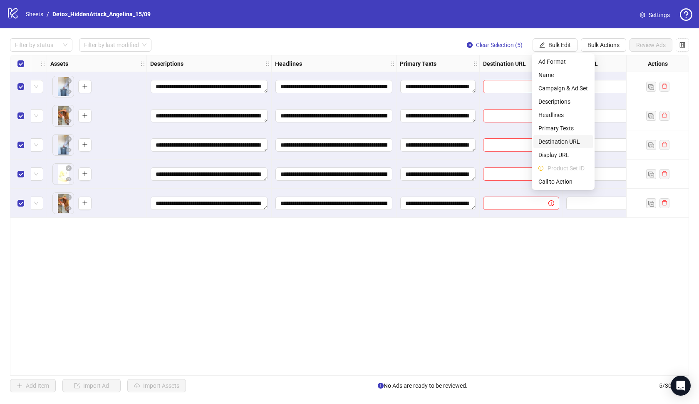
click at [558, 142] on span "Destination URL" at bounding box center [564, 141] width 50 height 9
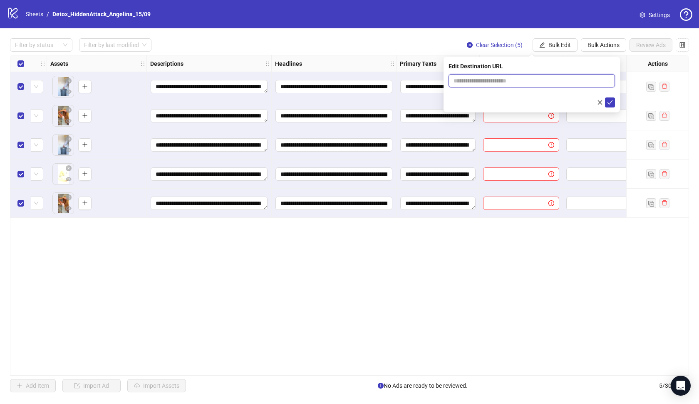
click at [508, 85] on input "text" at bounding box center [529, 80] width 150 height 9
paste input "**********"
type input "**********"
click at [611, 101] on icon "check" at bounding box center [610, 102] width 6 height 6
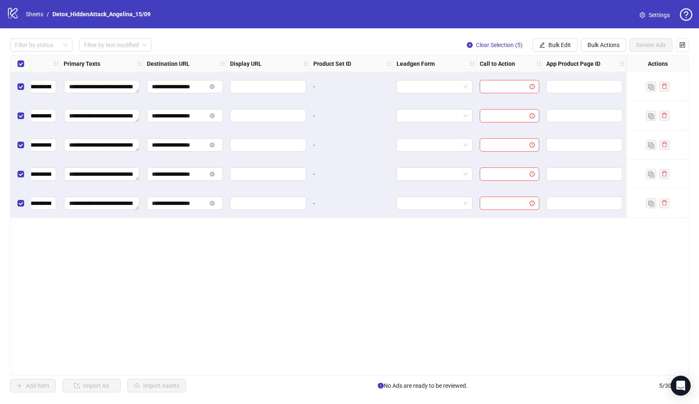
scroll to position [0, 683]
click at [556, 42] on span "Bulk Edit" at bounding box center [560, 45] width 22 height 7
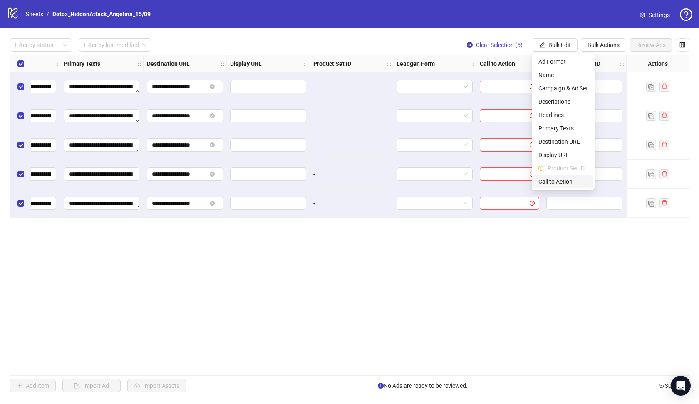
click at [565, 176] on li "Call to Action" at bounding box center [564, 181] width 60 height 13
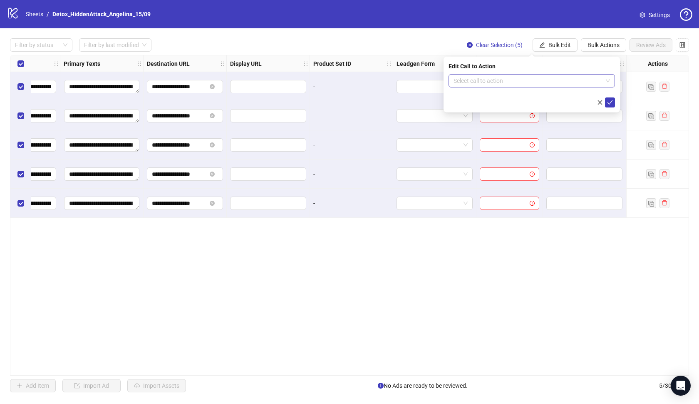
click at [544, 80] on input "search" at bounding box center [528, 81] width 149 height 12
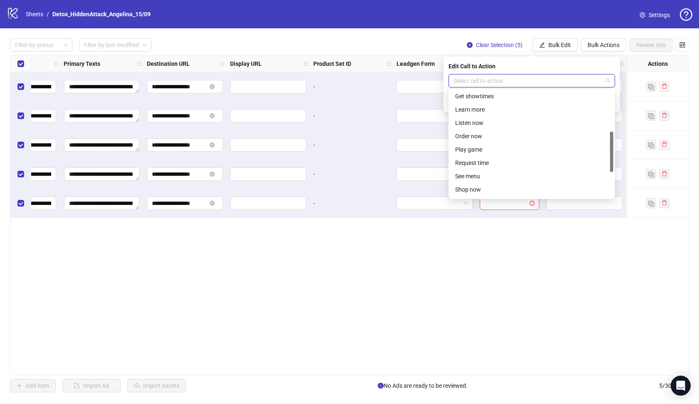
scroll to position [107, 0]
click at [473, 112] on div "Learn more" at bounding box center [531, 110] width 153 height 9
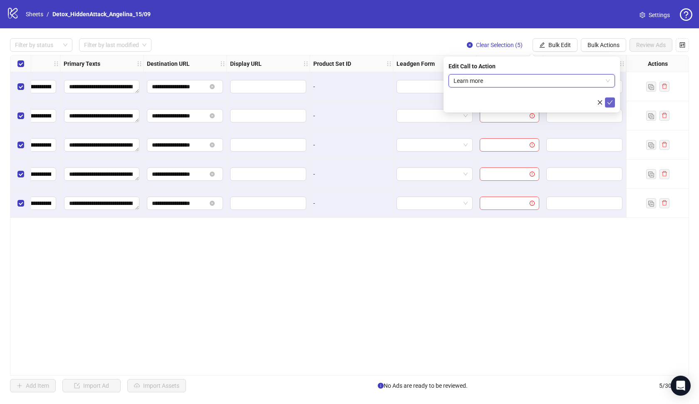
click at [607, 105] on span "submit" at bounding box center [610, 102] width 6 height 7
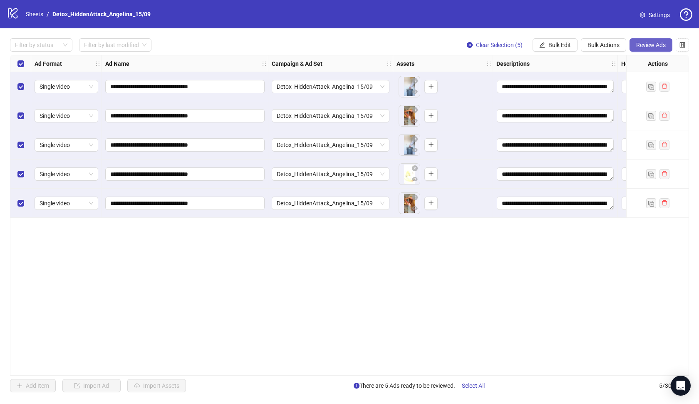
scroll to position [0, 0]
click at [641, 44] on span "Review Ads" at bounding box center [651, 45] width 30 height 7
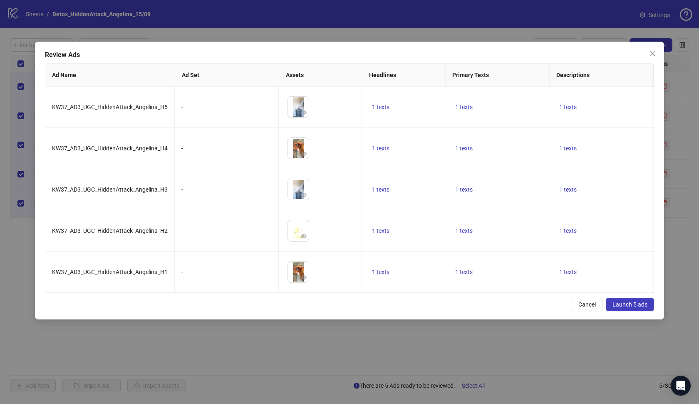
click at [629, 303] on span "Launch 5 ads" at bounding box center [630, 304] width 35 height 7
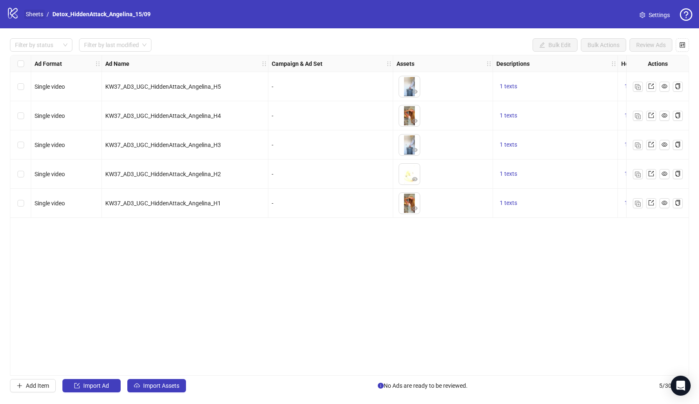
click at [39, 14] on link "Sheets" at bounding box center [34, 14] width 21 height 9
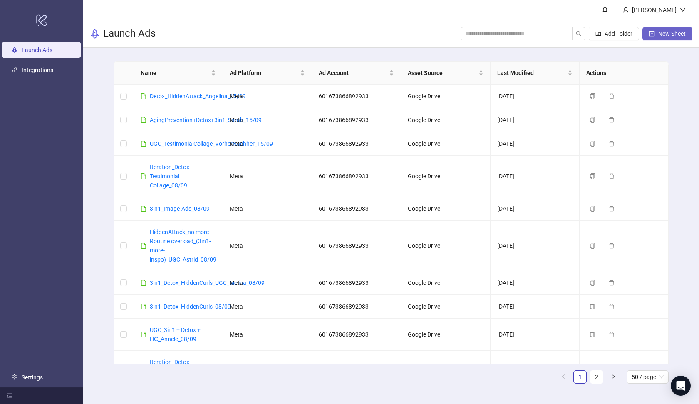
click at [658, 37] on span "New Sheet" at bounding box center [671, 33] width 27 height 7
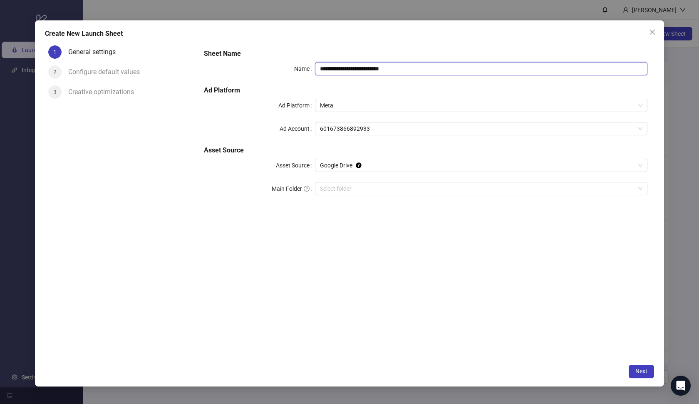
drag, startPoint x: 414, startPoint y: 62, endPoint x: 282, endPoint y: 53, distance: 132.3
click at [282, 53] on div "**********" at bounding box center [426, 126] width 450 height 163
paste input "**********"
drag, startPoint x: 412, startPoint y: 71, endPoint x: 308, endPoint y: 60, distance: 104.6
click at [308, 60] on div "**********" at bounding box center [426, 126] width 450 height 163
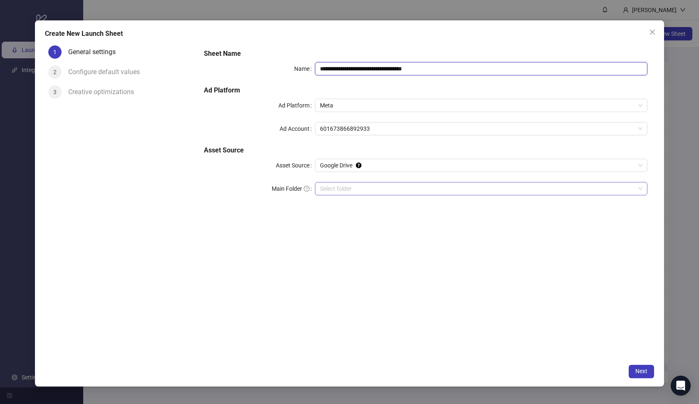
type input "**********"
click at [355, 186] on input "Main Folder" at bounding box center [477, 188] width 315 height 12
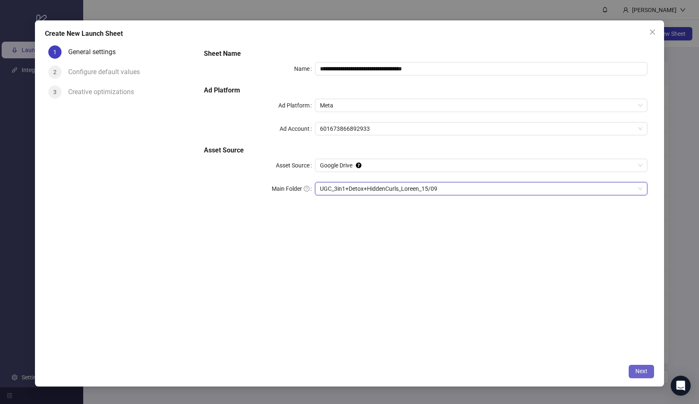
click at [641, 370] on span "Next" at bounding box center [642, 371] width 12 height 7
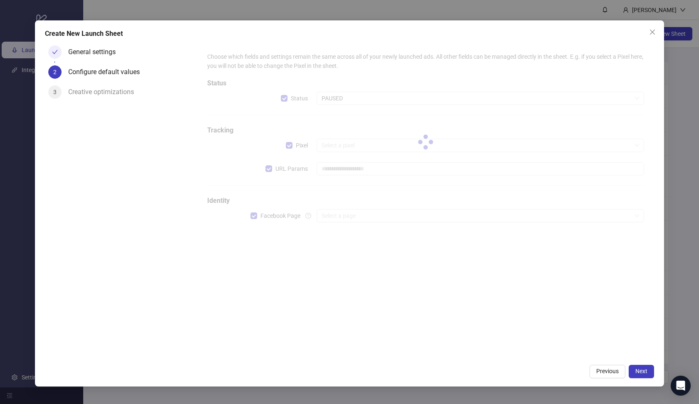
type input "**********"
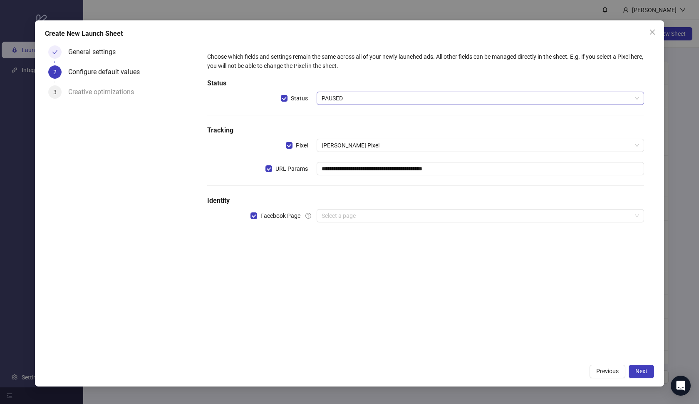
click at [387, 101] on span "PAUSED" at bounding box center [481, 98] width 318 height 12
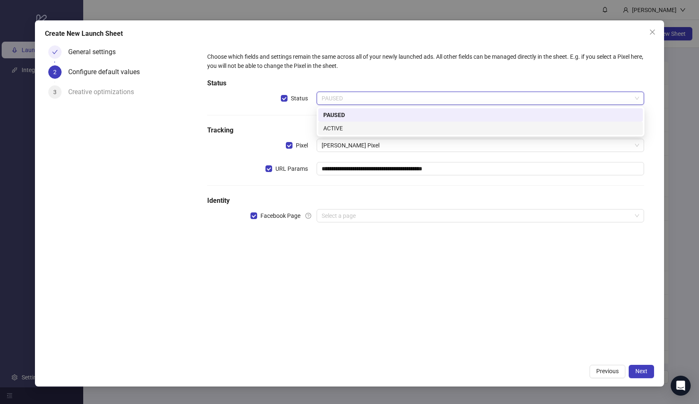
click at [370, 126] on div "ACTIVE" at bounding box center [480, 128] width 315 height 9
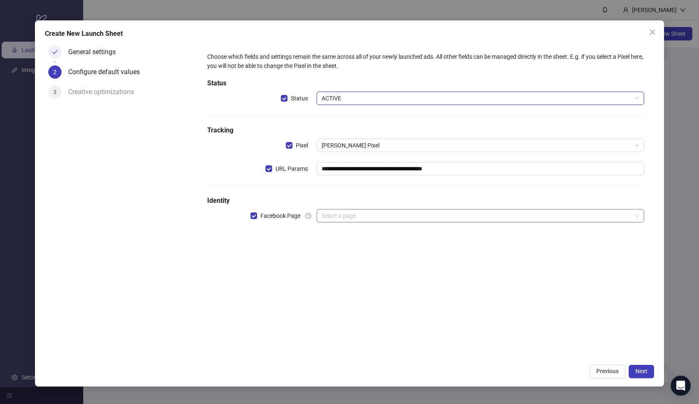
click at [347, 217] on input "search" at bounding box center [477, 215] width 310 height 12
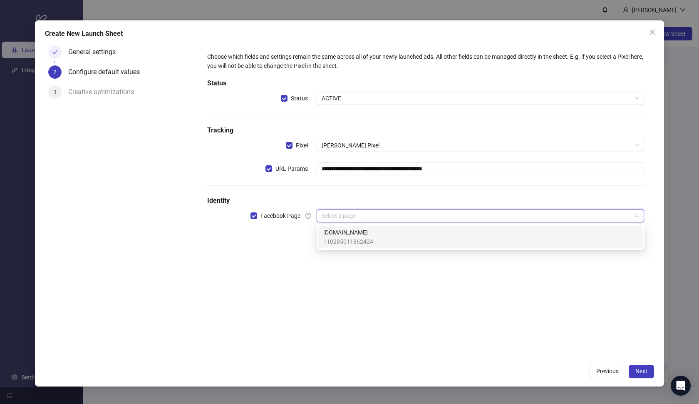
click at [351, 237] on span "110285011862424" at bounding box center [348, 241] width 50 height 9
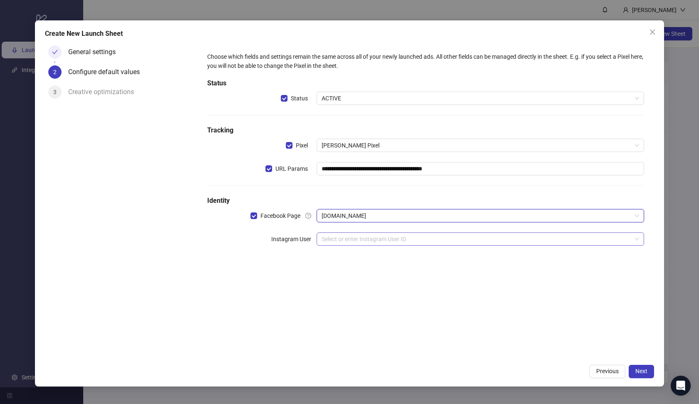
click at [360, 239] on input "search" at bounding box center [477, 239] width 310 height 12
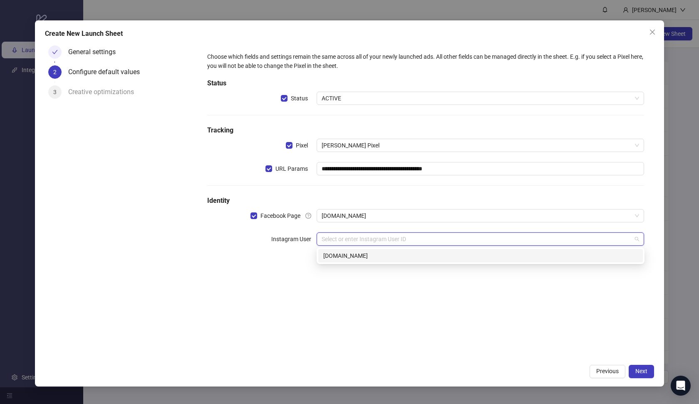
click at [363, 251] on div "[DOMAIN_NAME]" at bounding box center [480, 255] width 315 height 9
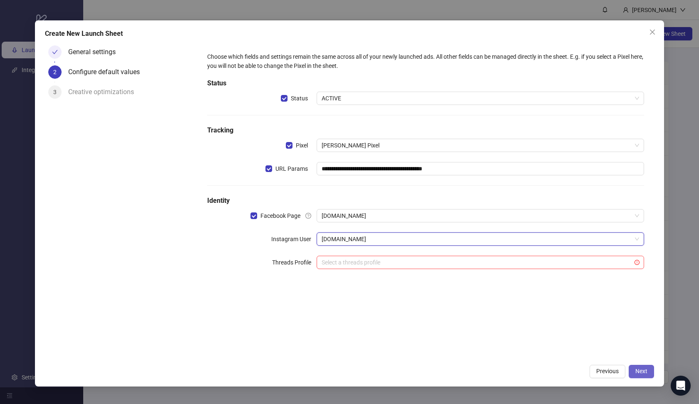
click at [644, 375] on button "Next" at bounding box center [641, 371] width 25 height 13
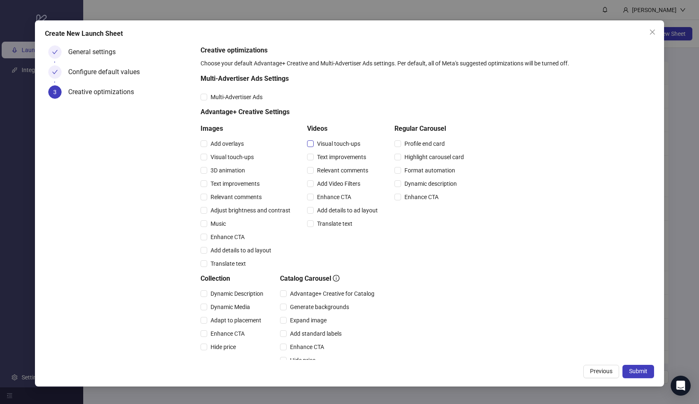
click at [336, 146] on span "Visual touch-ups" at bounding box center [339, 143] width 50 height 9
click at [337, 155] on span "Text improvements" at bounding box center [342, 156] width 56 height 9
click at [335, 164] on div "Relevant comments" at bounding box center [344, 170] width 74 height 13
click at [334, 175] on div "Relevant comments" at bounding box center [344, 170] width 74 height 13
click at [328, 174] on span "Relevant comments" at bounding box center [343, 170] width 58 height 9
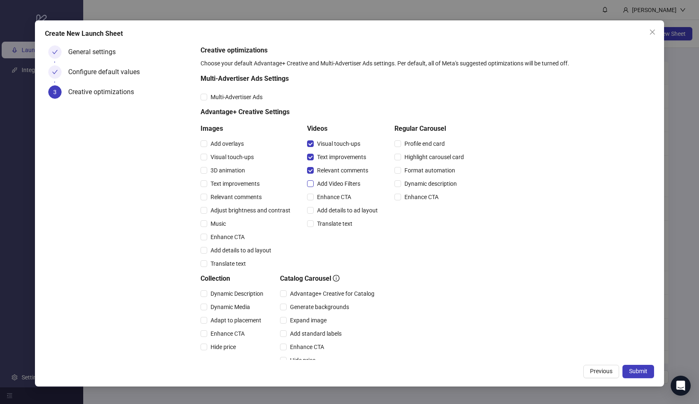
click at [328, 184] on span "Add Video Filters" at bounding box center [339, 183] width 50 height 9
click at [328, 193] on span "Enhance CTA" at bounding box center [334, 196] width 41 height 9
click at [329, 206] on span "Add details to ad layout" at bounding box center [347, 210] width 67 height 9
click at [327, 224] on span "Translate text" at bounding box center [335, 223] width 42 height 9
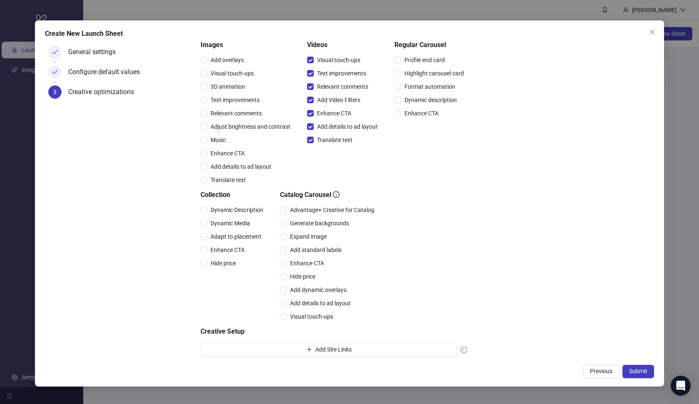
scroll to position [90, 0]
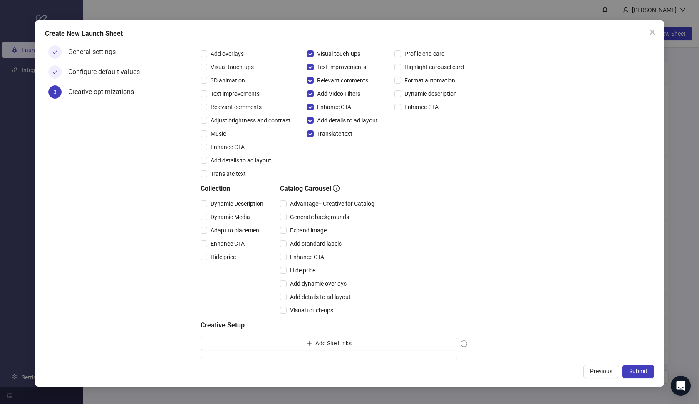
click at [239, 209] on div "Dynamic Description" at bounding box center [234, 203] width 66 height 13
click at [228, 207] on span "Dynamic Description" at bounding box center [237, 203] width 60 height 9
click at [226, 214] on span "Dynamic Media" at bounding box center [230, 216] width 46 height 9
click at [222, 231] on span "Adapt to placement" at bounding box center [235, 230] width 57 height 9
click at [222, 239] on span "Enhance CTA" at bounding box center [227, 243] width 41 height 9
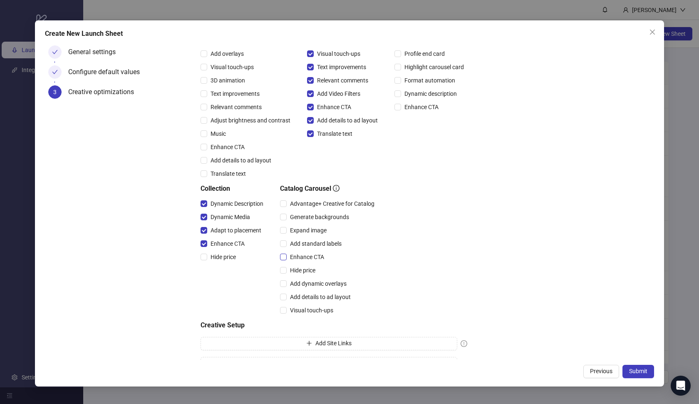
click at [302, 257] on span "Enhance CTA" at bounding box center [307, 256] width 41 height 9
click at [311, 246] on span "Add standard labels" at bounding box center [316, 243] width 58 height 9
click at [301, 232] on span "Expand image" at bounding box center [308, 230] width 43 height 9
click at [316, 214] on span "Generate backgrounds" at bounding box center [320, 216] width 66 height 9
click at [324, 204] on span "Advantage+ Creative for Catalog" at bounding box center [332, 203] width 91 height 9
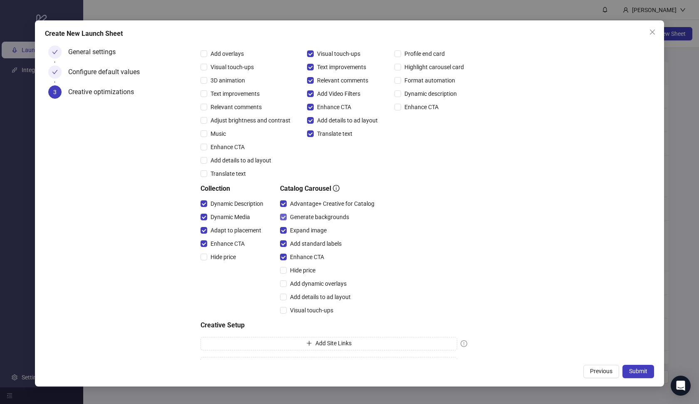
click at [325, 219] on span "Generate backgrounds" at bounding box center [320, 216] width 66 height 9
click at [636, 373] on span "Submit" at bounding box center [638, 371] width 18 height 7
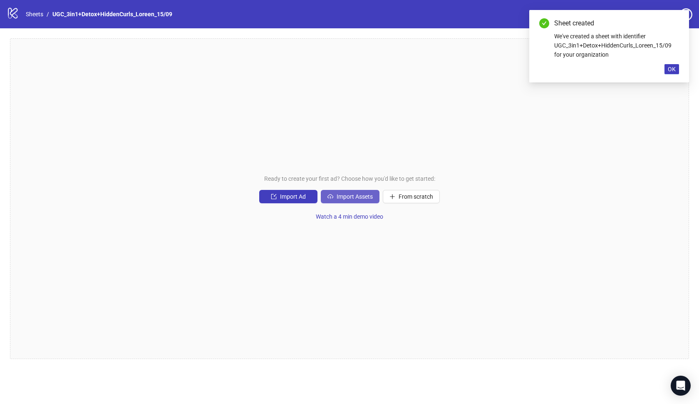
click at [338, 198] on span "Import Assets" at bounding box center [355, 196] width 36 height 7
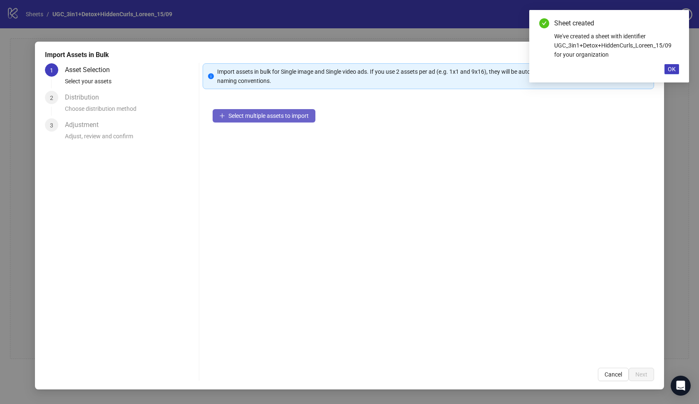
click at [277, 116] on span "Select multiple assets to import" at bounding box center [268, 115] width 80 height 7
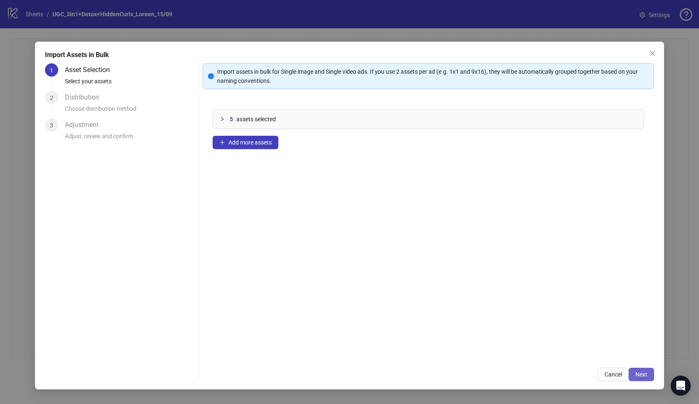
click at [645, 371] on span "Next" at bounding box center [642, 374] width 12 height 7
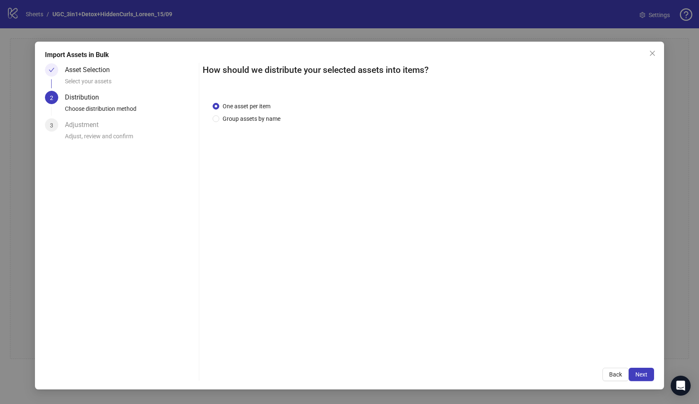
click at [645, 371] on span "Next" at bounding box center [642, 374] width 12 height 7
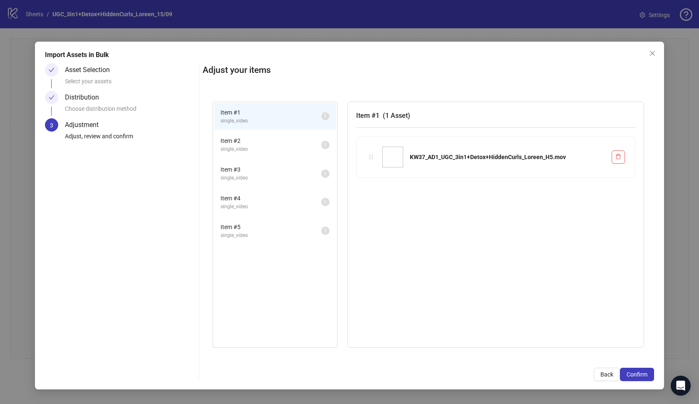
click at [645, 371] on span "Confirm" at bounding box center [637, 374] width 21 height 7
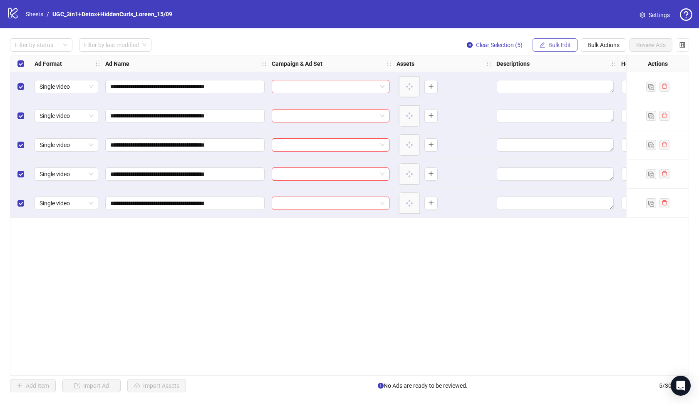
click at [559, 43] on span "Bulk Edit" at bounding box center [560, 45] width 22 height 7
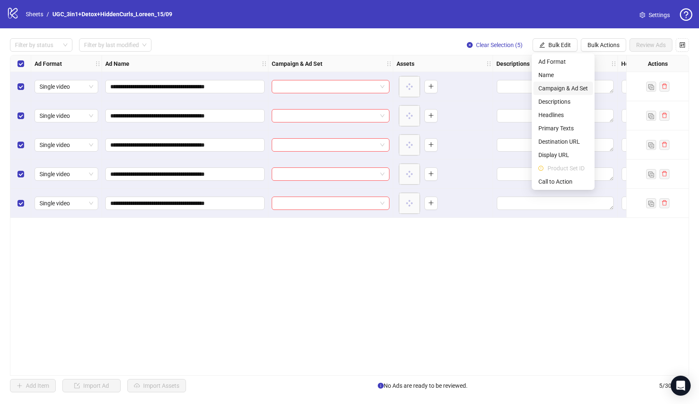
click at [557, 89] on span "Campaign & Ad Set" at bounding box center [564, 88] width 50 height 9
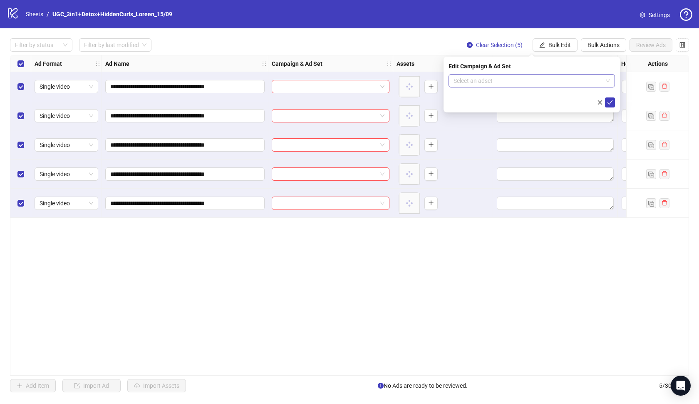
click at [542, 80] on input "search" at bounding box center [528, 81] width 149 height 12
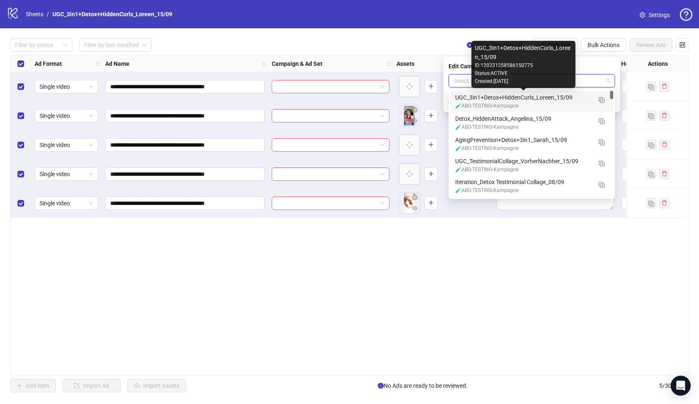
click at [531, 98] on div "UGC_3in1+Detox+HiddenCurls_Loreen_15/09" at bounding box center [523, 97] width 137 height 9
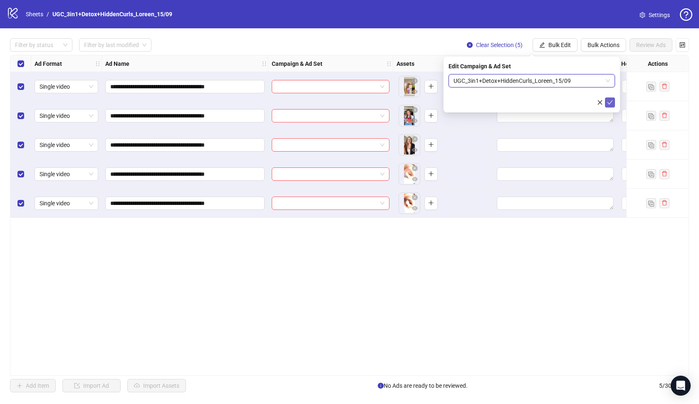
click at [610, 104] on icon "check" at bounding box center [610, 102] width 5 height 4
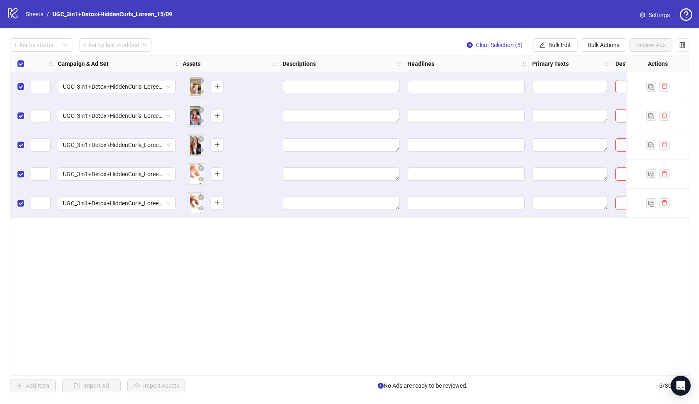
scroll to position [0, 337]
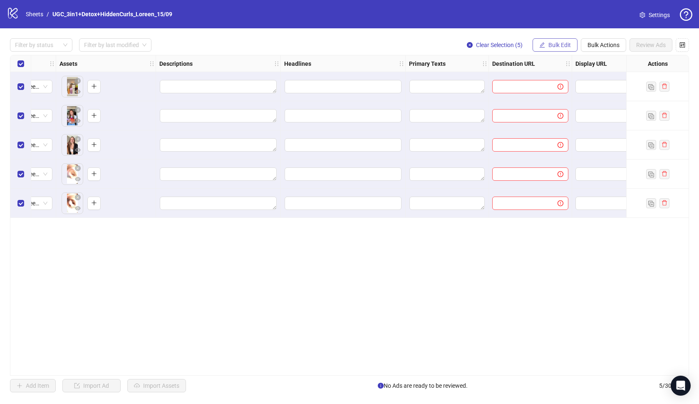
click at [563, 48] on button "Bulk Edit" at bounding box center [555, 44] width 45 height 13
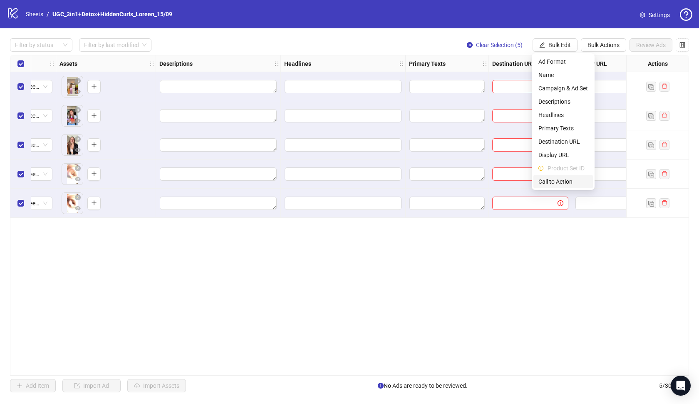
click at [557, 182] on span "Call to Action" at bounding box center [564, 181] width 50 height 9
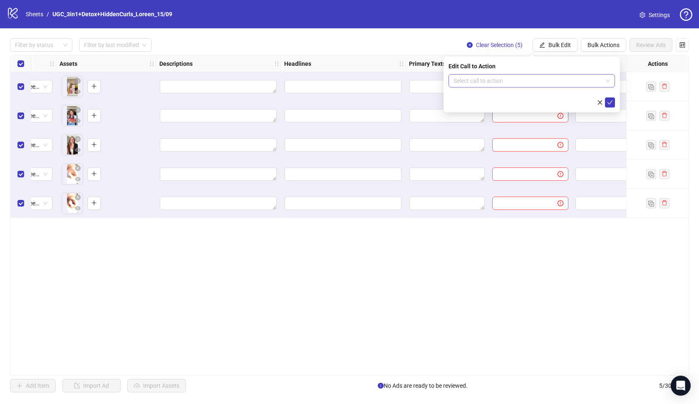
click at [544, 81] on input "search" at bounding box center [528, 81] width 149 height 12
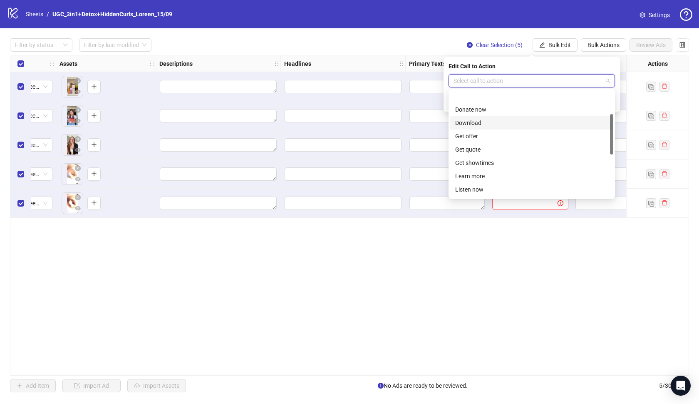
scroll to position [61, 0]
click at [482, 156] on div "Learn more" at bounding box center [531, 156] width 153 height 9
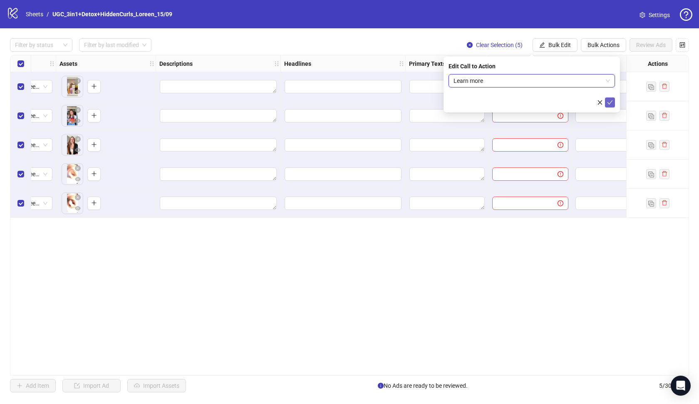
click at [608, 101] on icon "check" at bounding box center [610, 102] width 6 height 6
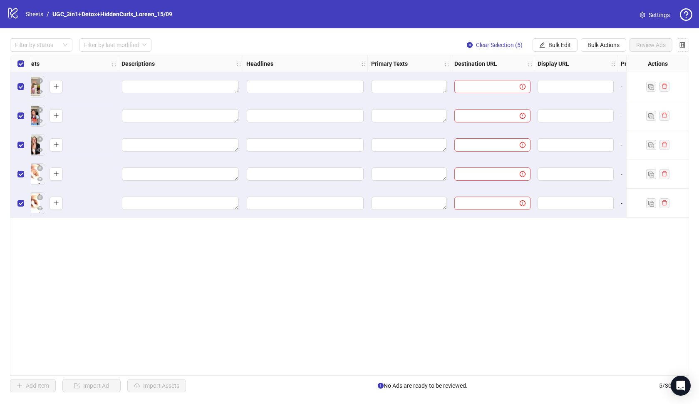
scroll to position [0, 378]
click at [560, 49] on button "Bulk Edit" at bounding box center [555, 44] width 45 height 13
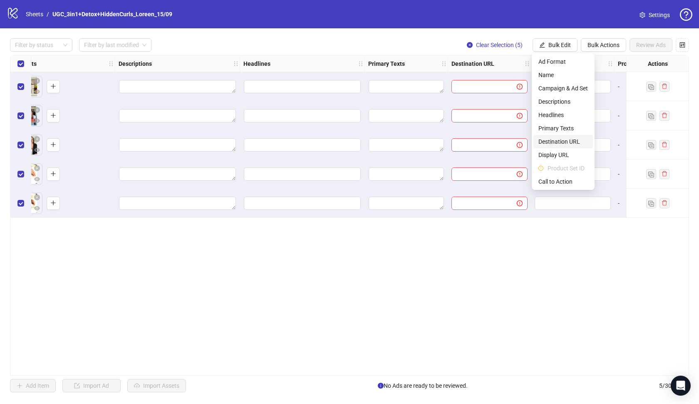
click at [562, 139] on span "Destination URL" at bounding box center [564, 141] width 50 height 9
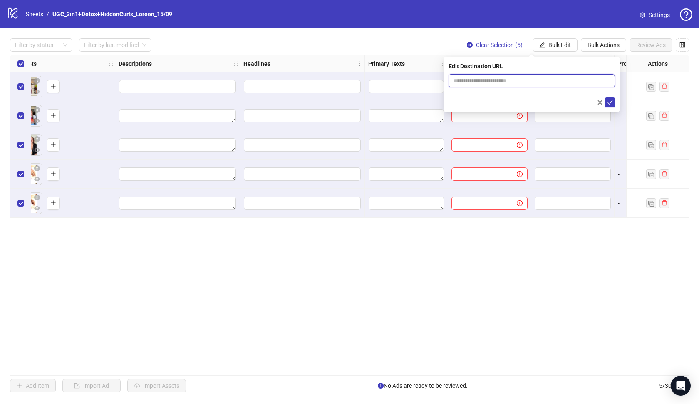
click at [519, 80] on input "text" at bounding box center [529, 80] width 150 height 9
paste input "**********"
type input "**********"
click at [611, 99] on span "submit" at bounding box center [610, 102] width 6 height 7
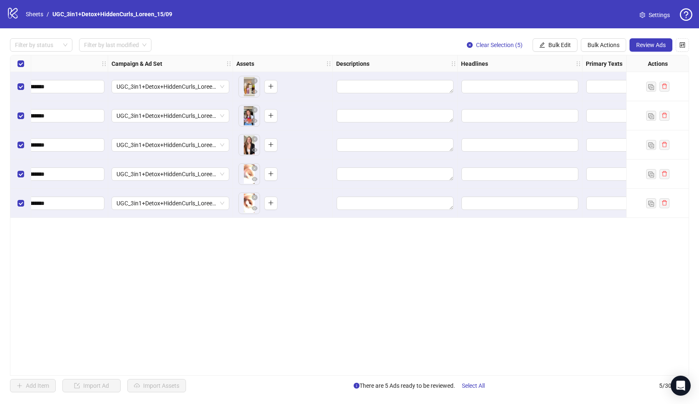
scroll to position [0, 222]
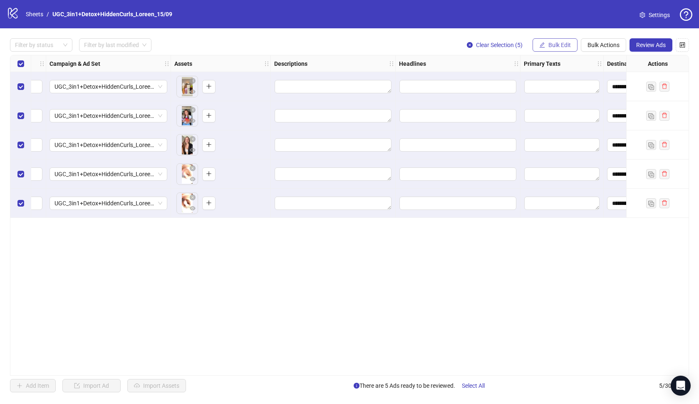
click at [564, 40] on button "Bulk Edit" at bounding box center [555, 44] width 45 height 13
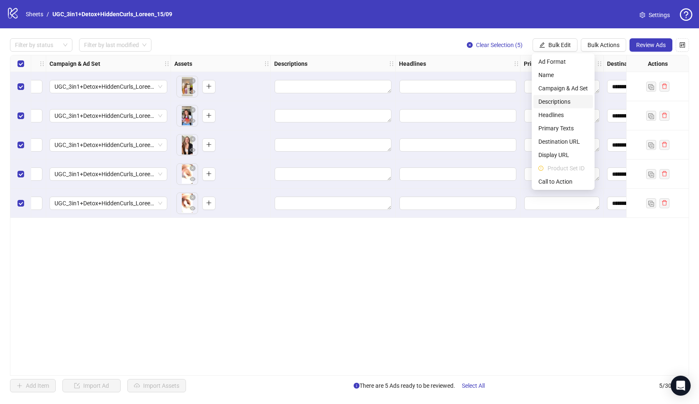
click at [563, 105] on span "Descriptions" at bounding box center [564, 101] width 50 height 9
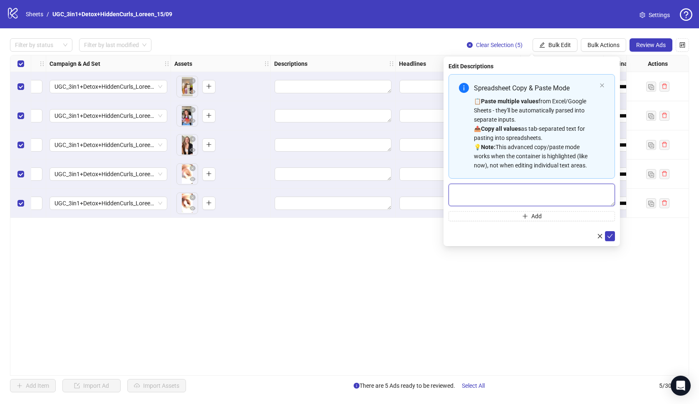
click at [535, 190] on textarea "Multi-text input container - paste or copy values" at bounding box center [532, 195] width 166 height 22
paste textarea "**********"
type textarea "**********"
click at [609, 237] on icon "check" at bounding box center [610, 236] width 6 height 6
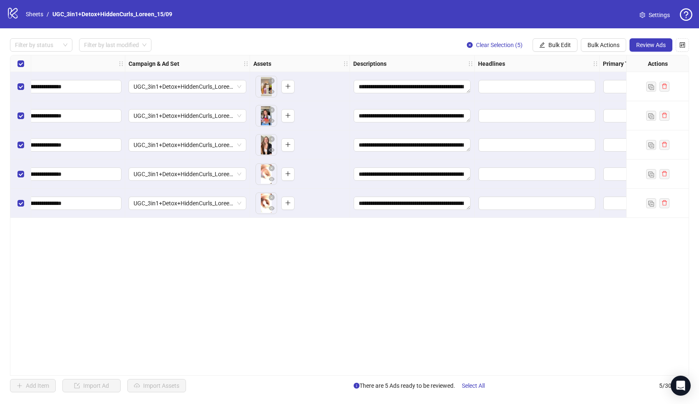
scroll to position [0, 166]
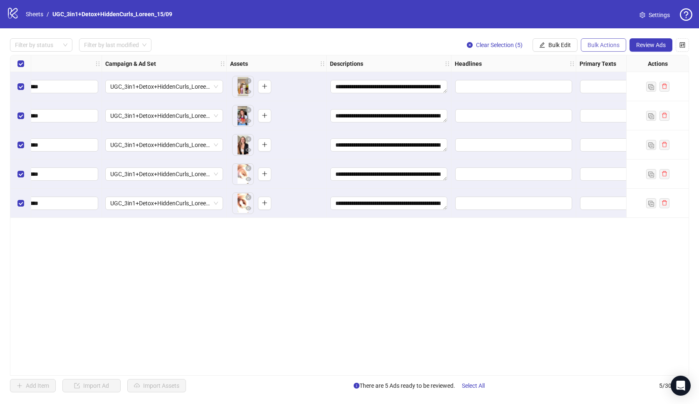
click at [601, 42] on span "Bulk Actions" at bounding box center [604, 45] width 32 height 7
click at [574, 44] on button "Bulk Edit" at bounding box center [555, 44] width 45 height 13
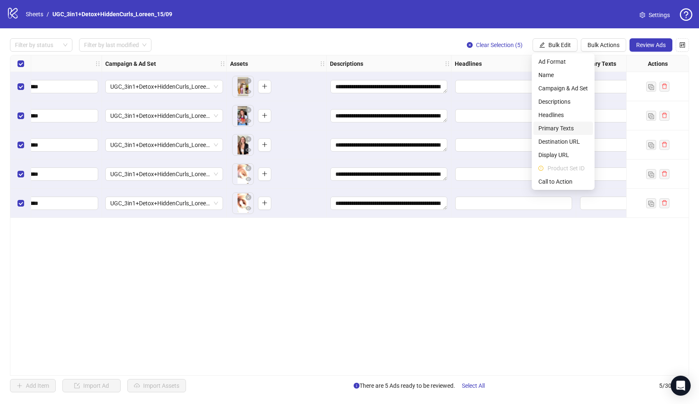
click at [563, 123] on li "Primary Texts" at bounding box center [564, 128] width 60 height 13
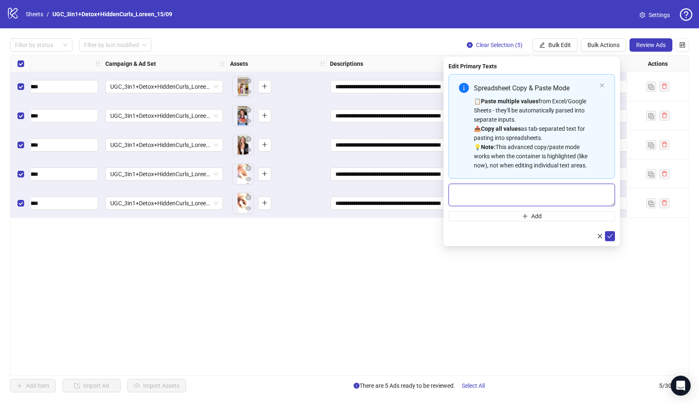
click at [526, 200] on textarea "Multi-text input container - paste or copy values" at bounding box center [532, 195] width 166 height 22
paste textarea "**********"
type textarea "**********"
click at [611, 236] on icon "check" at bounding box center [610, 236] width 6 height 6
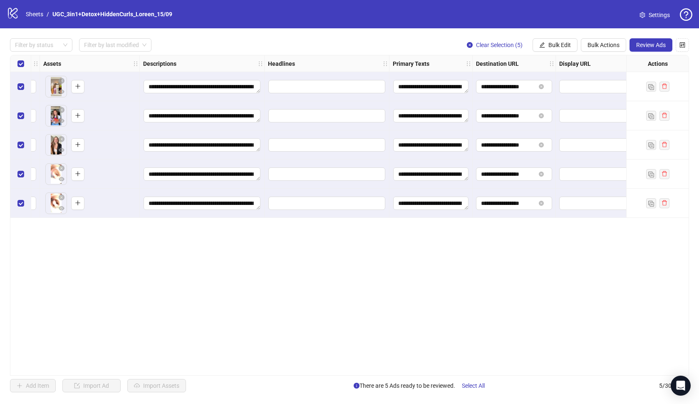
scroll to position [0, 363]
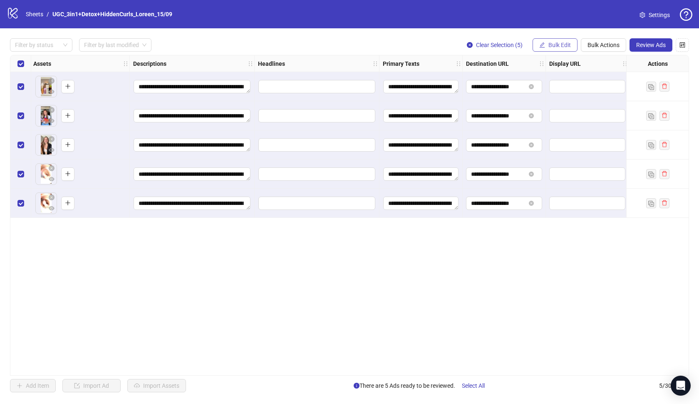
click at [549, 43] on span "Bulk Edit" at bounding box center [560, 45] width 22 height 7
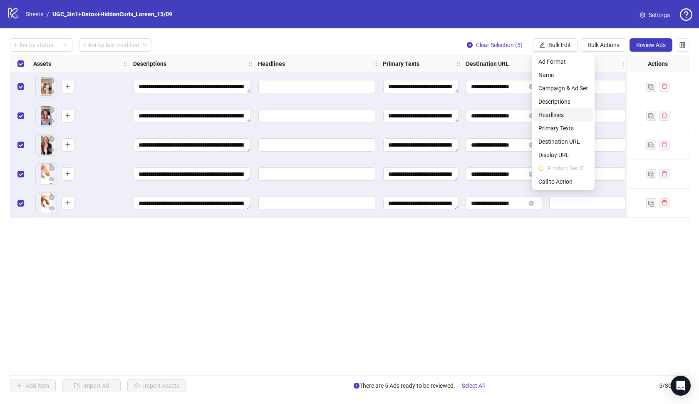
click at [558, 115] on span "Headlines" at bounding box center [564, 114] width 50 height 9
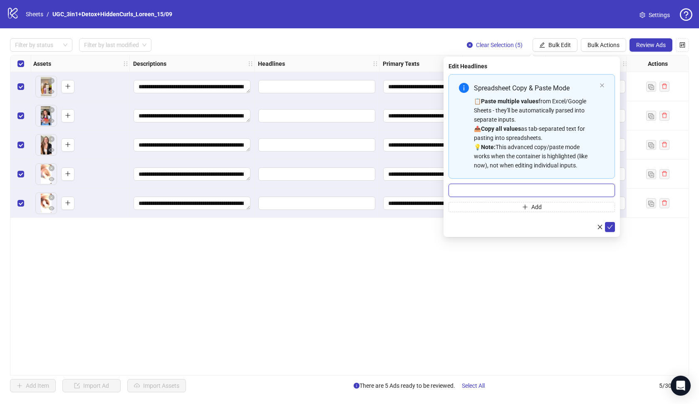
click at [528, 189] on input "Multi-input container - paste or copy values" at bounding box center [532, 190] width 166 height 13
paste input "**********"
paste input "**"
type input "**********"
click at [611, 229] on icon "check" at bounding box center [610, 227] width 6 height 6
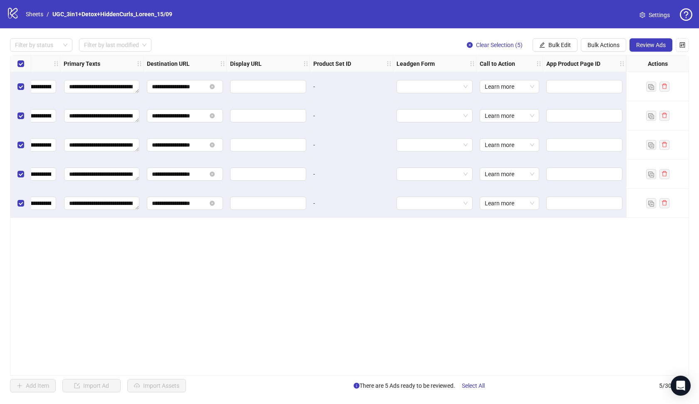
scroll to position [0, 683]
click at [655, 46] on span "Review Ads" at bounding box center [651, 45] width 30 height 7
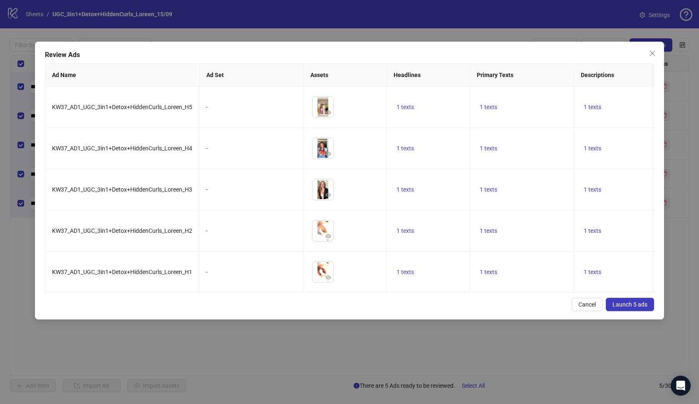
click at [641, 301] on span "Launch 5 ads" at bounding box center [630, 304] width 35 height 7
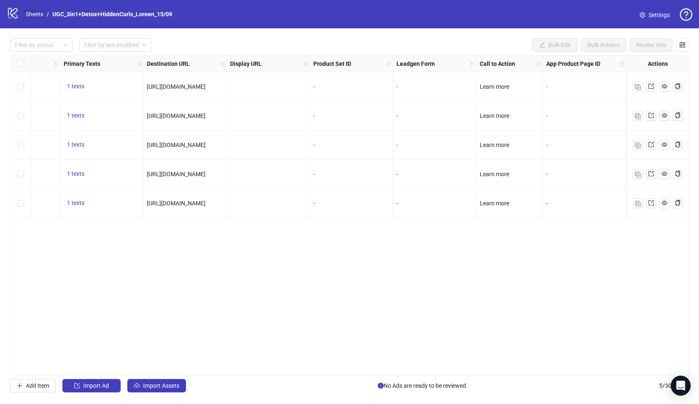
click at [40, 13] on link "Sheets" at bounding box center [34, 14] width 21 height 9
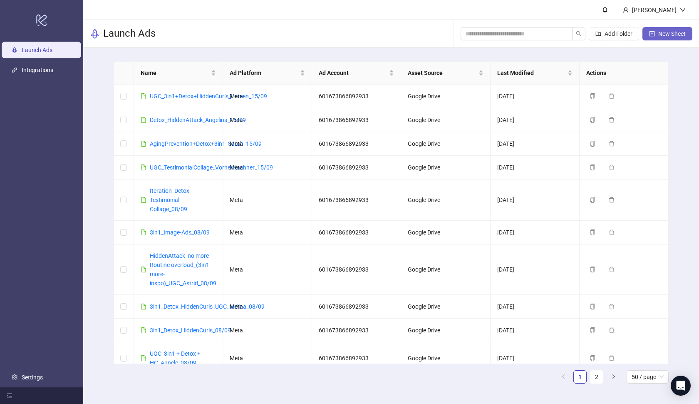
click at [653, 34] on icon "plus-square" at bounding box center [652, 34] width 6 height 6
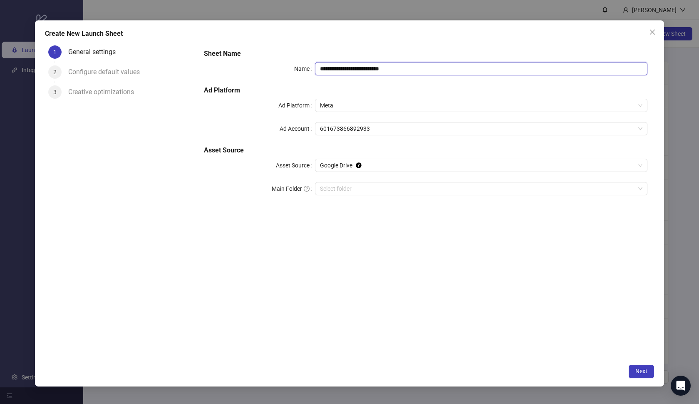
drag, startPoint x: 415, startPoint y: 70, endPoint x: 266, endPoint y: 64, distance: 149.5
click at [266, 64] on div "**********" at bounding box center [426, 68] width 444 height 13
paste input "**********"
type input "**********"
click at [380, 184] on input "Main Folder" at bounding box center [477, 188] width 315 height 12
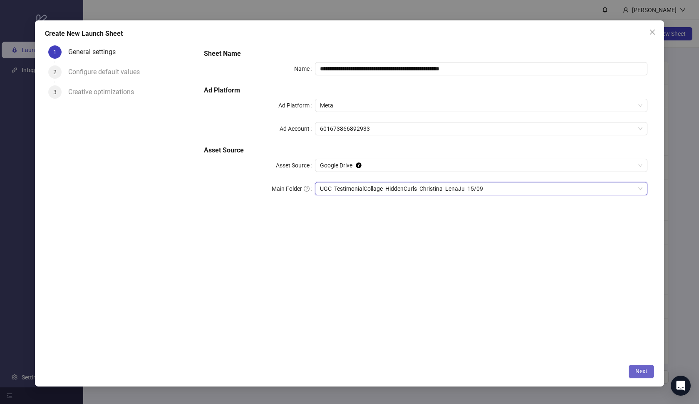
click at [645, 374] on span "Next" at bounding box center [642, 371] width 12 height 7
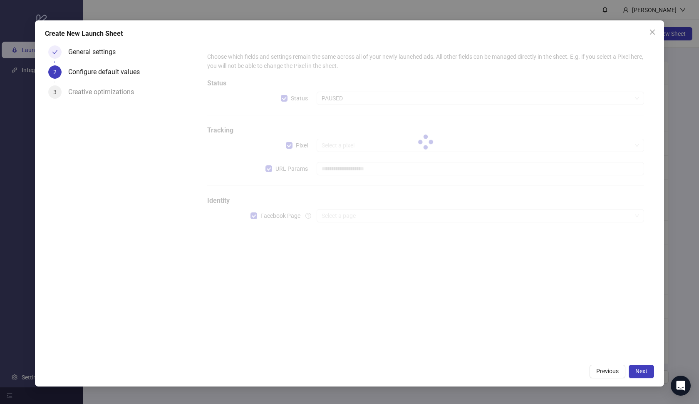
type input "**********"
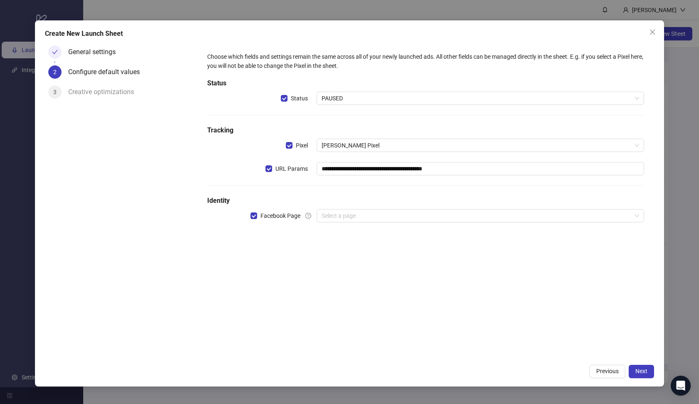
click at [392, 96] on span "PAUSED" at bounding box center [481, 98] width 318 height 12
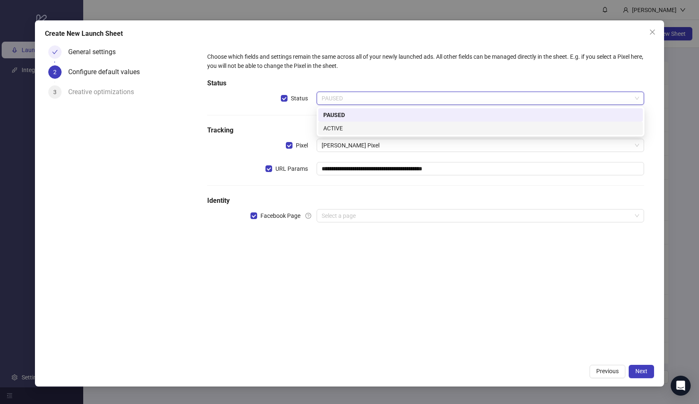
click at [386, 125] on div "ACTIVE" at bounding box center [480, 128] width 315 height 9
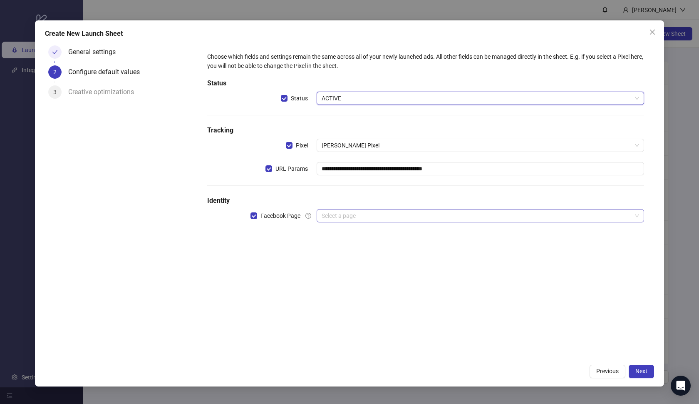
click at [365, 214] on input "search" at bounding box center [477, 215] width 310 height 12
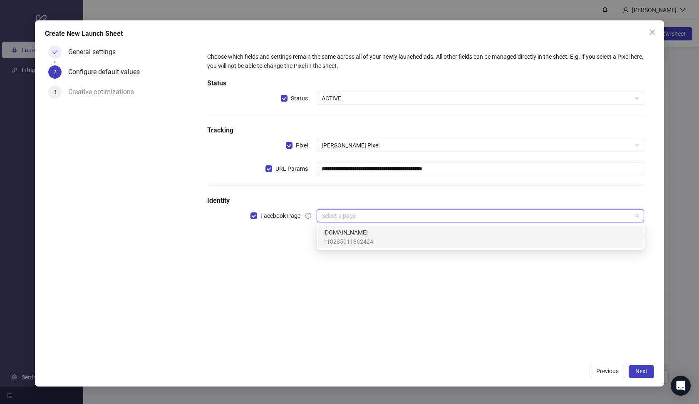
click at [365, 228] on span "[DOMAIN_NAME]" at bounding box center [348, 232] width 50 height 9
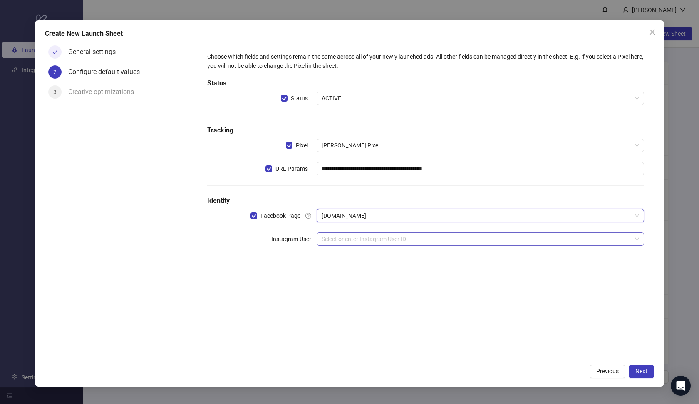
click at [363, 234] on input "search" at bounding box center [477, 239] width 310 height 12
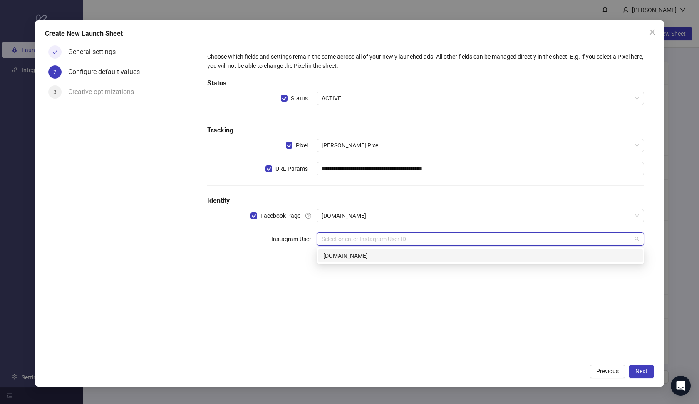
click at [363, 253] on div "[DOMAIN_NAME]" at bounding box center [480, 255] width 315 height 9
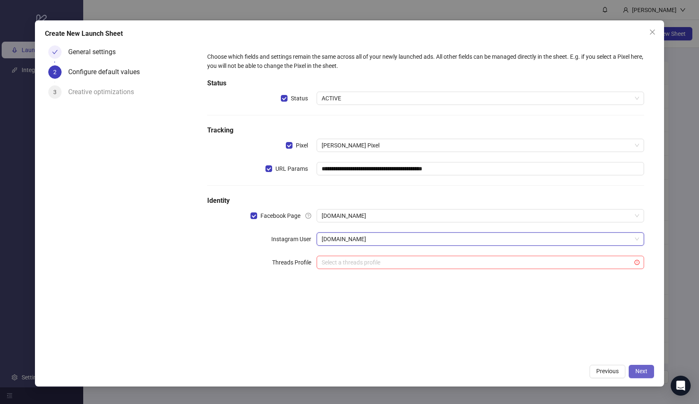
click at [630, 366] on button "Next" at bounding box center [641, 371] width 25 height 13
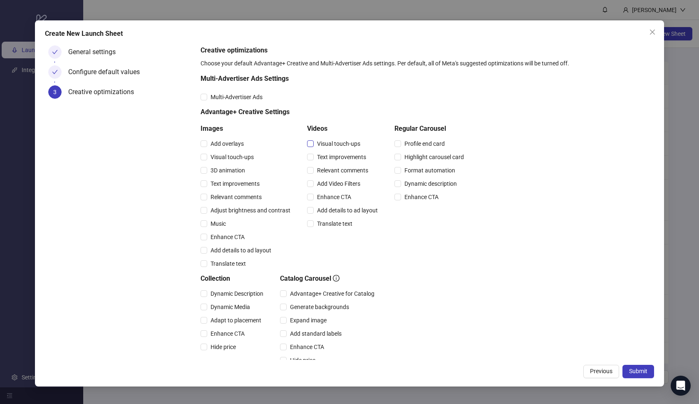
click at [344, 145] on span "Visual touch-ups" at bounding box center [339, 143] width 50 height 9
click at [340, 159] on span "Text improvements" at bounding box center [342, 156] width 56 height 9
click at [338, 166] on span "Relevant comments" at bounding box center [343, 170] width 58 height 9
click at [335, 181] on span "Add Video Filters" at bounding box center [339, 183] width 50 height 9
click at [333, 195] on span "Enhance CTA" at bounding box center [334, 196] width 41 height 9
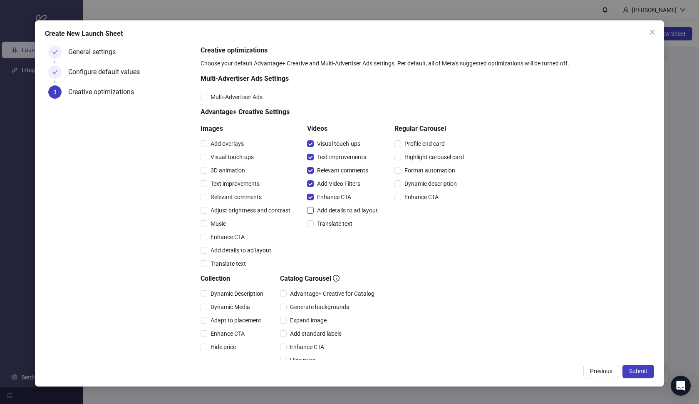
click at [333, 209] on span "Add details to ad layout" at bounding box center [347, 210] width 67 height 9
click at [333, 222] on span "Translate text" at bounding box center [335, 223] width 42 height 9
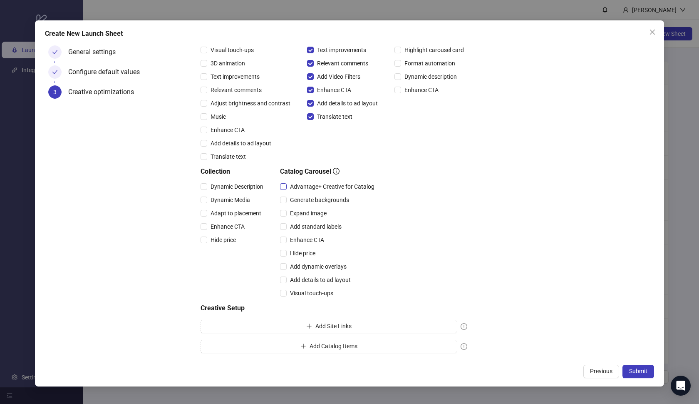
scroll to position [107, 0]
click at [307, 189] on span "Advantage+ Creative for Catalog" at bounding box center [332, 186] width 91 height 9
click at [306, 216] on span "Expand image" at bounding box center [308, 213] width 43 height 9
click at [306, 226] on span "Add standard labels" at bounding box center [316, 226] width 58 height 9
click at [305, 238] on span "Enhance CTA" at bounding box center [307, 239] width 41 height 9
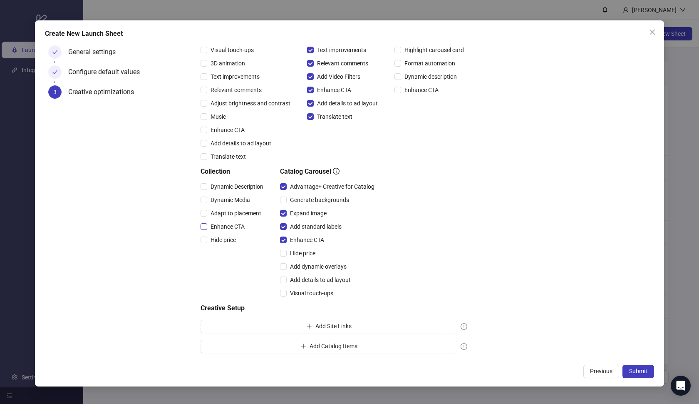
click at [236, 224] on span "Enhance CTA" at bounding box center [227, 226] width 41 height 9
click at [234, 209] on span "Adapt to placement" at bounding box center [235, 213] width 57 height 9
click at [227, 199] on span "Dynamic Media" at bounding box center [230, 199] width 46 height 9
click at [221, 184] on span "Dynamic Description" at bounding box center [237, 186] width 60 height 9
click at [632, 370] on span "Submit" at bounding box center [638, 371] width 18 height 7
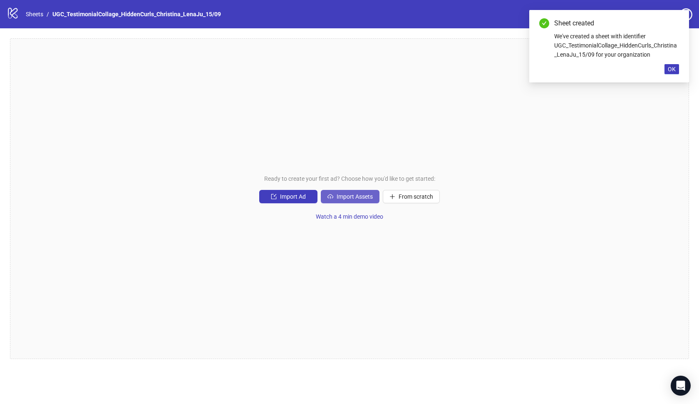
click at [363, 198] on span "Import Assets" at bounding box center [355, 196] width 36 height 7
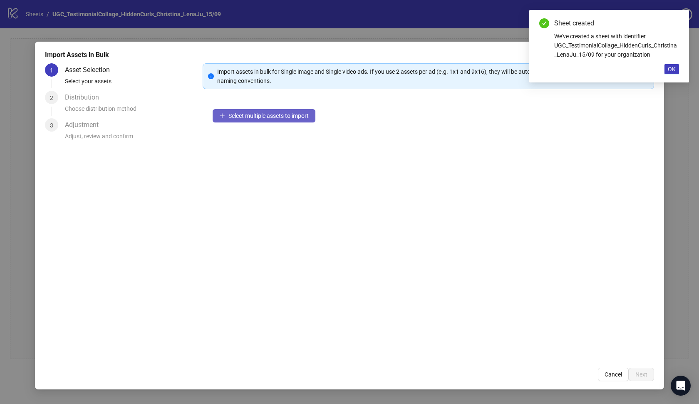
click at [272, 118] on span "Select multiple assets to import" at bounding box center [268, 115] width 80 height 7
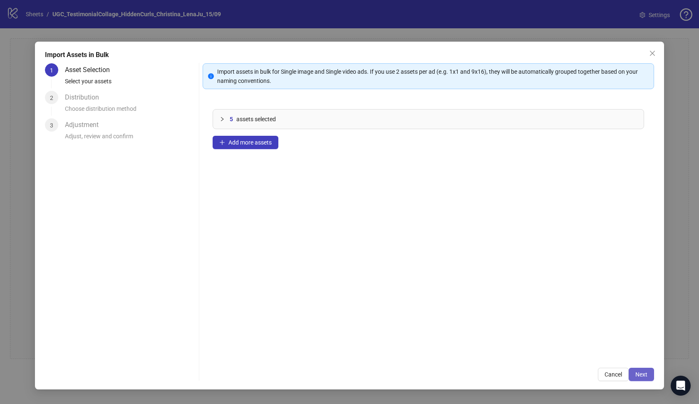
click at [642, 373] on span "Next" at bounding box center [642, 374] width 12 height 7
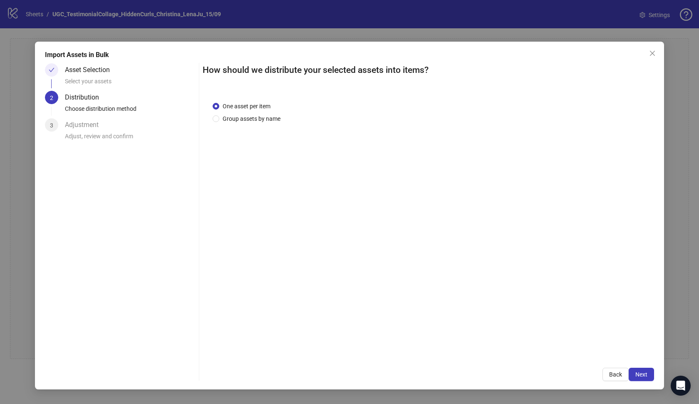
click at [642, 373] on span "Next" at bounding box center [642, 374] width 12 height 7
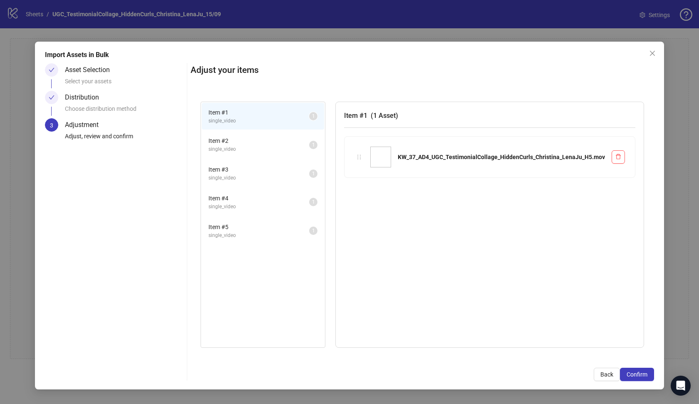
click at [642, 373] on span "Confirm" at bounding box center [637, 374] width 21 height 7
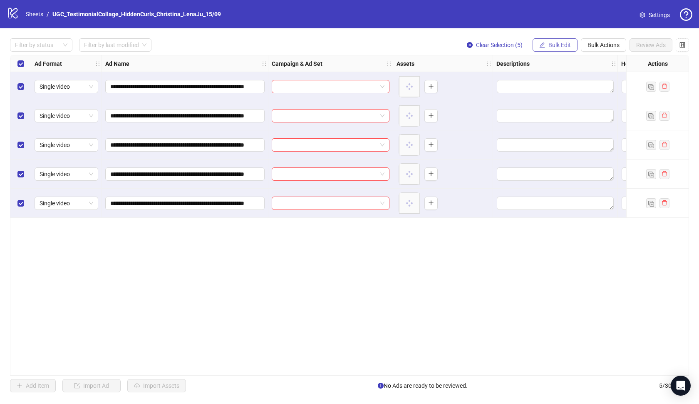
click at [546, 48] on button "Bulk Edit" at bounding box center [555, 44] width 45 height 13
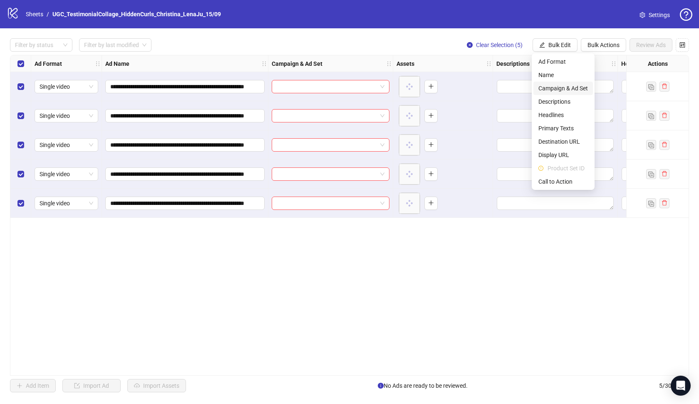
click at [556, 87] on span "Campaign & Ad Set" at bounding box center [564, 88] width 50 height 9
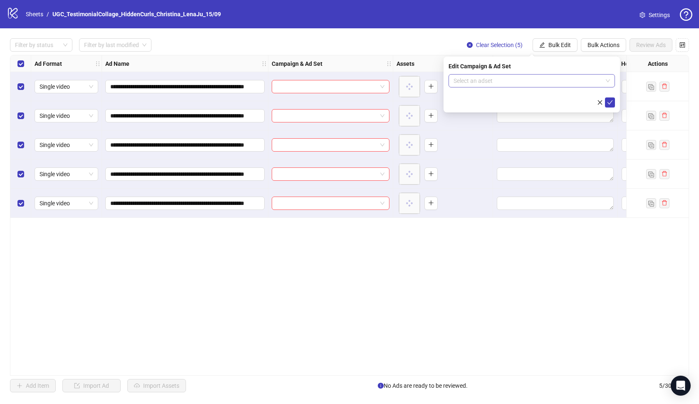
click at [539, 77] on input "search" at bounding box center [528, 81] width 149 height 12
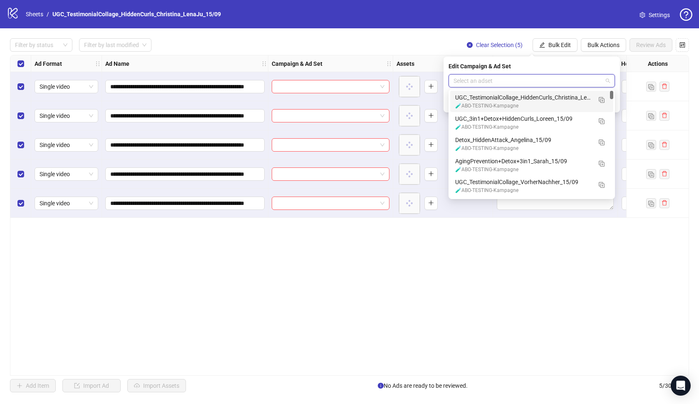
click at [532, 97] on div "UGC_TestimonialCollage_HiddenCurls_Christina_LenaJu_15/09" at bounding box center [523, 97] width 137 height 9
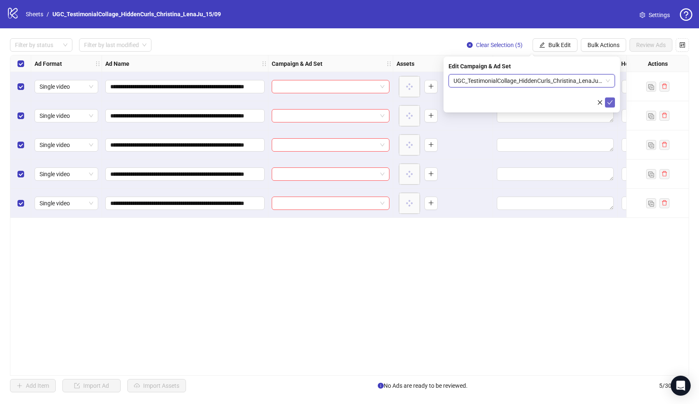
click at [611, 102] on icon "check" at bounding box center [610, 102] width 5 height 4
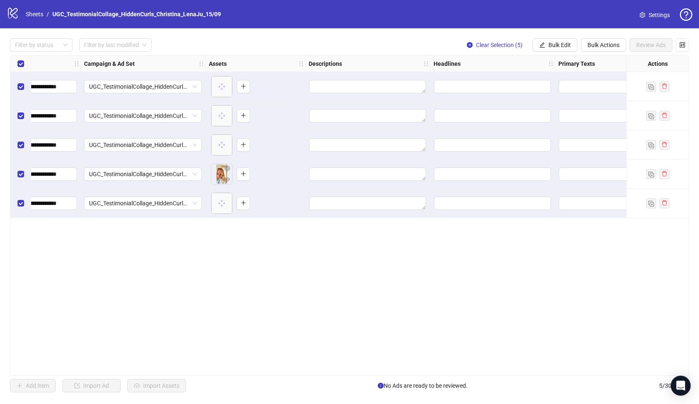
scroll to position [0, 214]
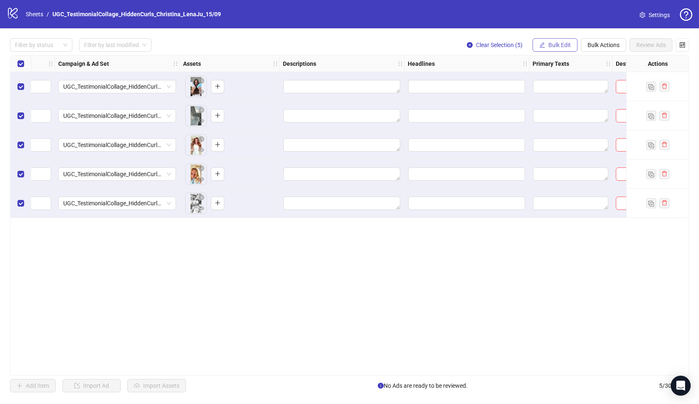
click at [554, 40] on button "Bulk Edit" at bounding box center [555, 44] width 45 height 13
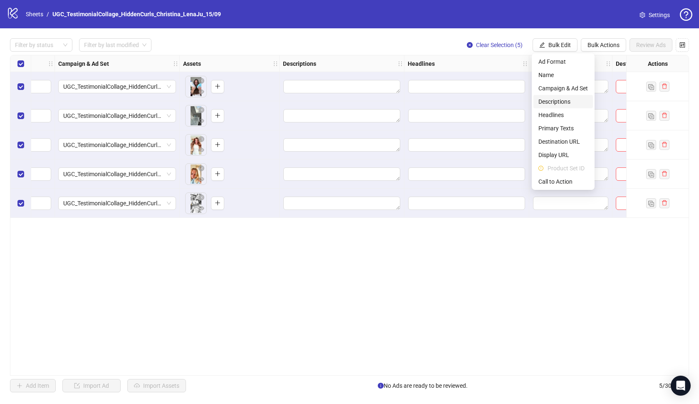
click at [562, 105] on span "Descriptions" at bounding box center [564, 101] width 50 height 9
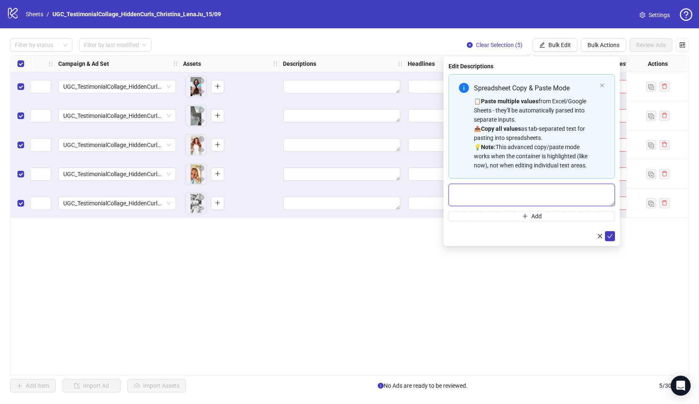
click at [507, 197] on textarea "Multi-text input container - paste or copy values" at bounding box center [532, 195] width 166 height 22
paste textarea "**********"
type textarea "**********"
click at [611, 237] on icon "check" at bounding box center [610, 236] width 6 height 6
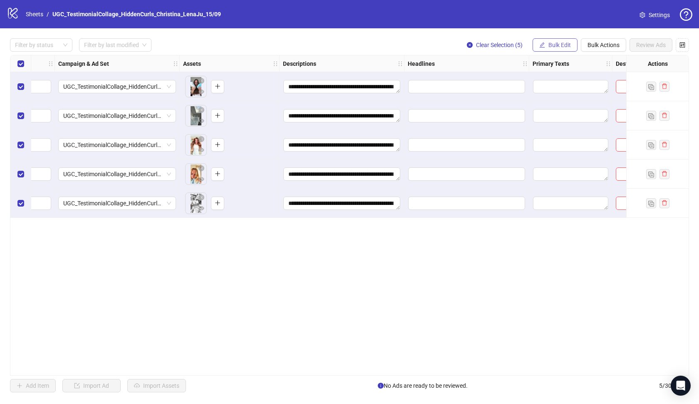
click at [552, 43] on span "Bulk Edit" at bounding box center [560, 45] width 22 height 7
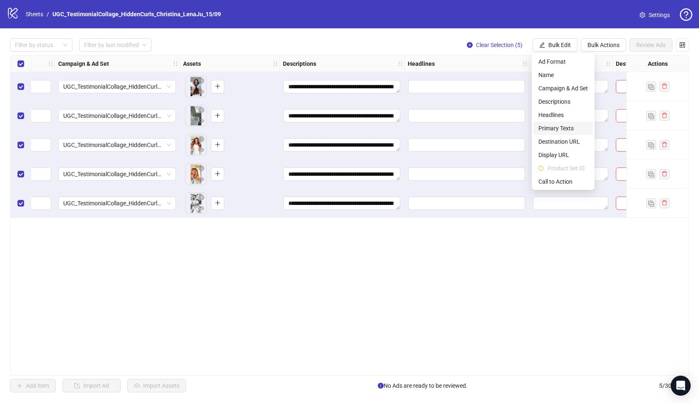
click at [556, 127] on span "Primary Texts" at bounding box center [564, 128] width 50 height 9
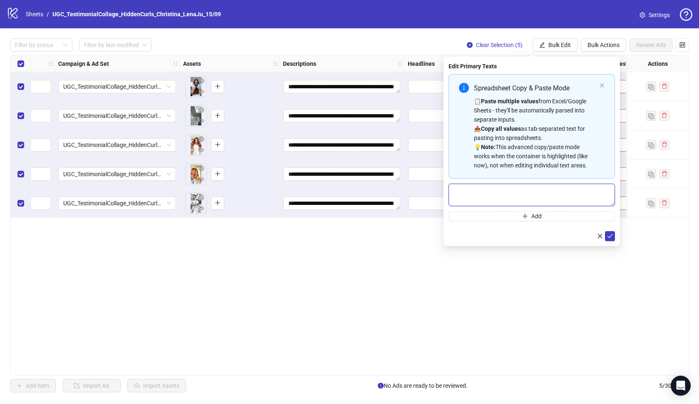
click at [529, 204] on textarea "Multi-text input container - paste or copy values" at bounding box center [532, 195] width 166 height 22
paste textarea "**********"
type textarea "**********"
click at [611, 235] on icon "check" at bounding box center [610, 236] width 5 height 4
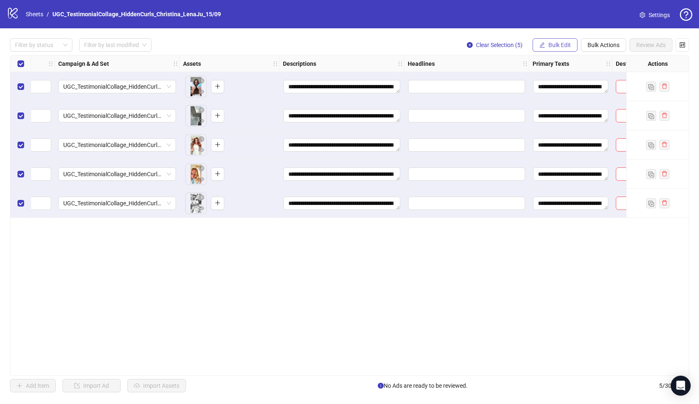
click at [559, 45] on span "Bulk Edit" at bounding box center [560, 45] width 22 height 7
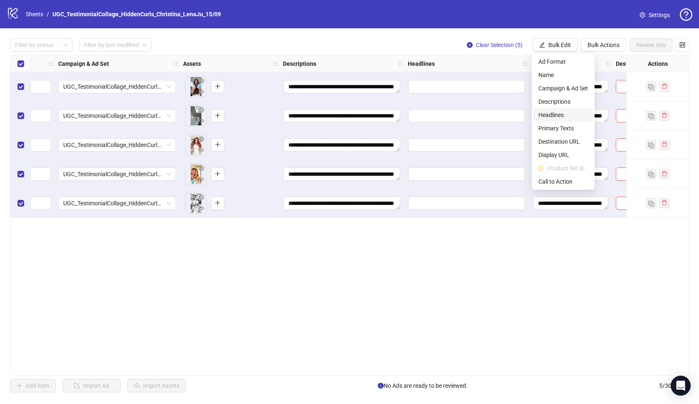
click at [557, 117] on span "Headlines" at bounding box center [564, 114] width 50 height 9
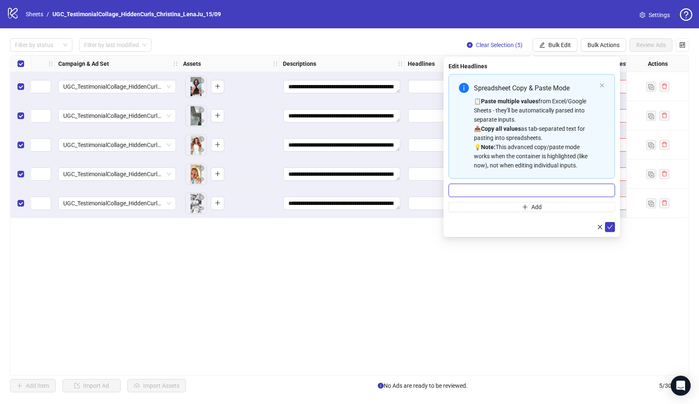
click at [534, 188] on input "Multi-input container - paste or copy values" at bounding box center [532, 190] width 166 height 13
paste input "**********"
type input "**********"
click at [613, 227] on icon "check" at bounding box center [610, 227] width 6 height 6
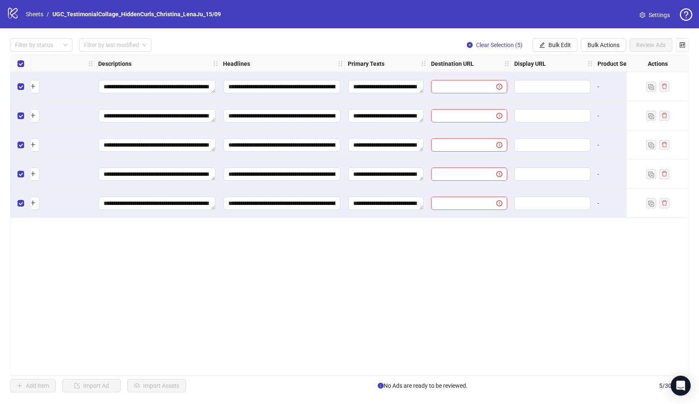
scroll to position [0, 418]
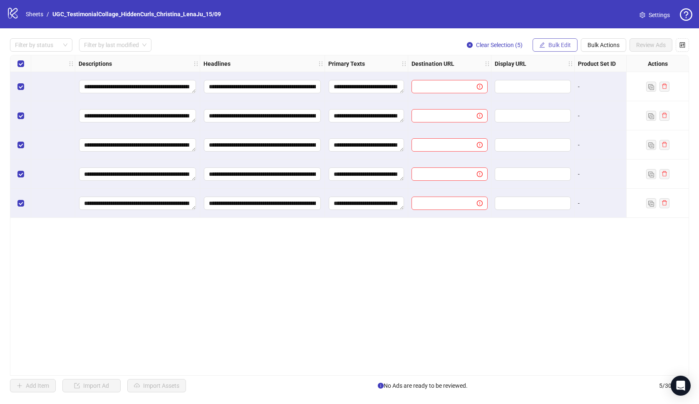
click at [543, 42] on icon "edit" at bounding box center [542, 45] width 6 height 6
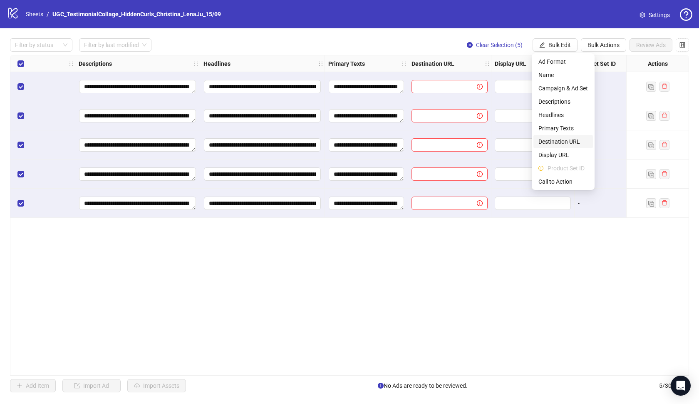
click at [563, 140] on span "Destination URL" at bounding box center [564, 141] width 50 height 9
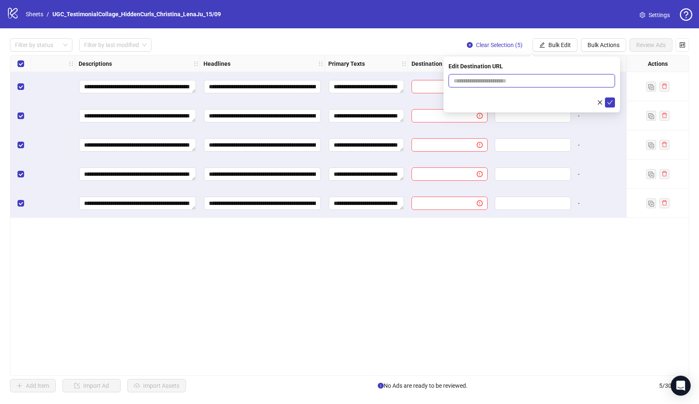
click at [581, 82] on input "text" at bounding box center [529, 80] width 150 height 9
paste input "**********"
type input "**********"
click at [612, 105] on span "submit" at bounding box center [610, 102] width 6 height 7
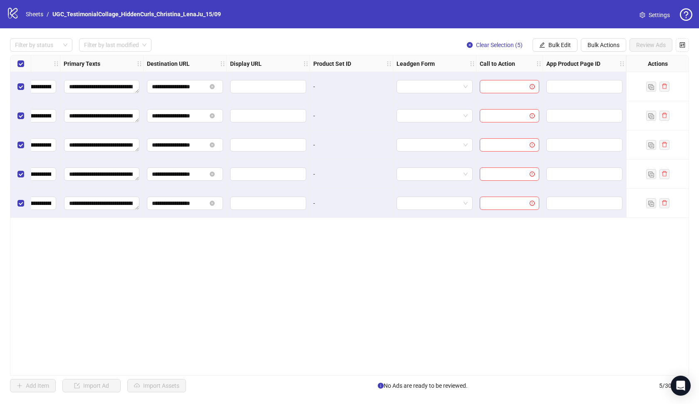
scroll to position [0, 683]
click at [552, 52] on div "**********" at bounding box center [349, 215] width 699 height 374
click at [557, 50] on button "Bulk Edit" at bounding box center [555, 44] width 45 height 13
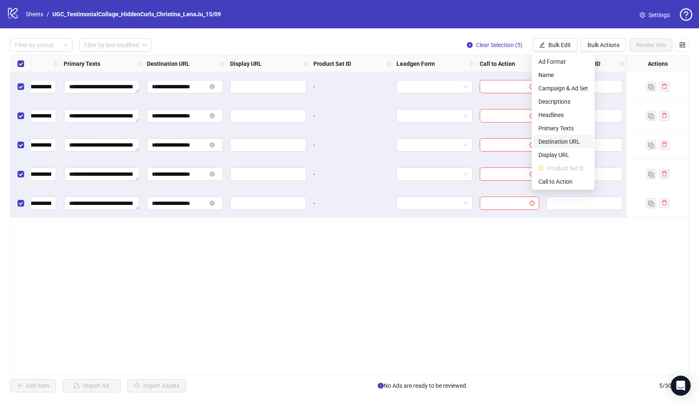
scroll to position [0, 0]
click at [567, 181] on span "Call to Action" at bounding box center [564, 181] width 50 height 9
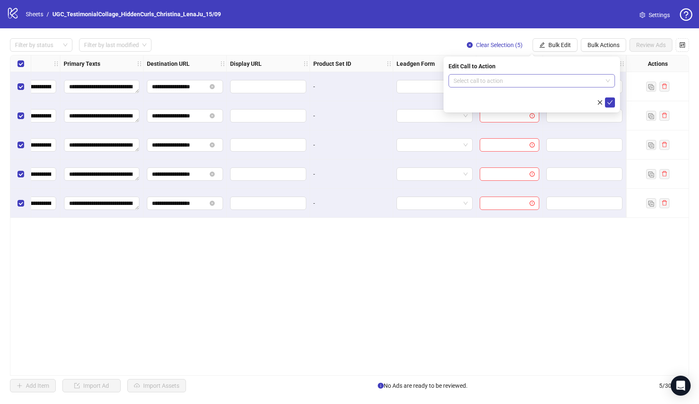
click at [551, 82] on input "search" at bounding box center [528, 81] width 149 height 12
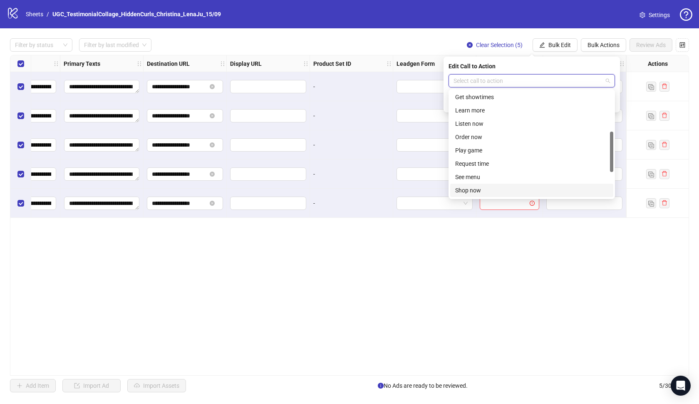
scroll to position [107, 0]
click at [485, 113] on div "Learn more" at bounding box center [531, 110] width 153 height 9
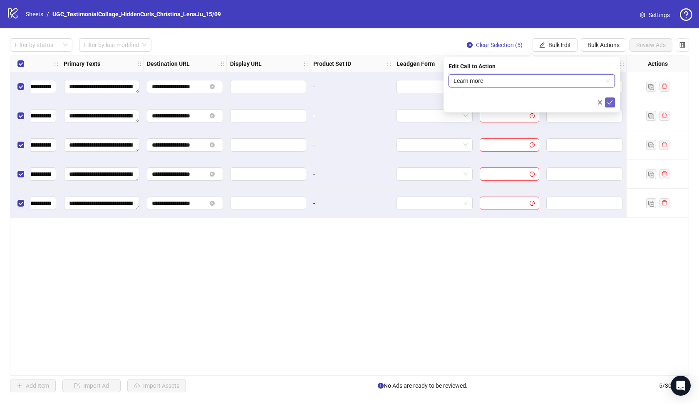
click at [607, 103] on icon "check" at bounding box center [610, 102] width 6 height 6
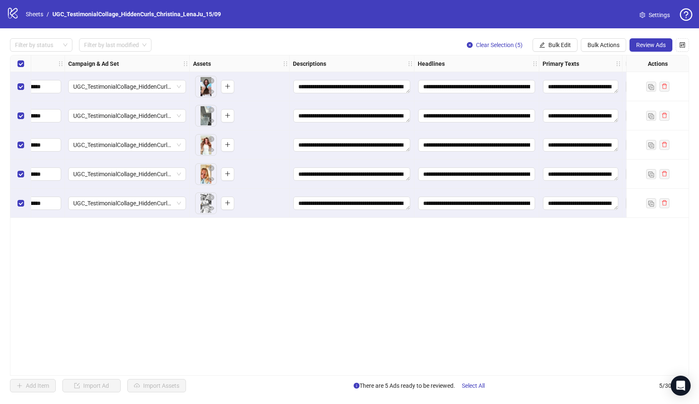
scroll to position [0, 161]
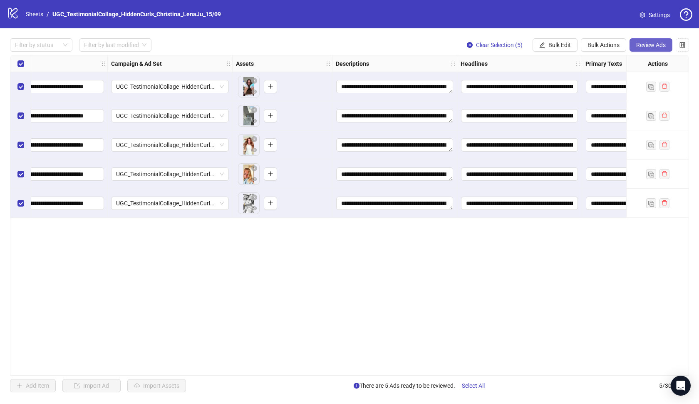
click at [635, 49] on button "Review Ads" at bounding box center [651, 44] width 43 height 13
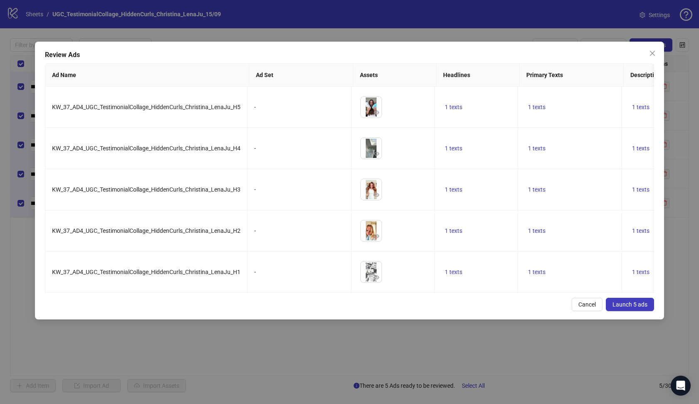
click at [622, 305] on span "Launch 5 ads" at bounding box center [630, 304] width 35 height 7
